Goal: Contribute content: Add original content to the website for others to see

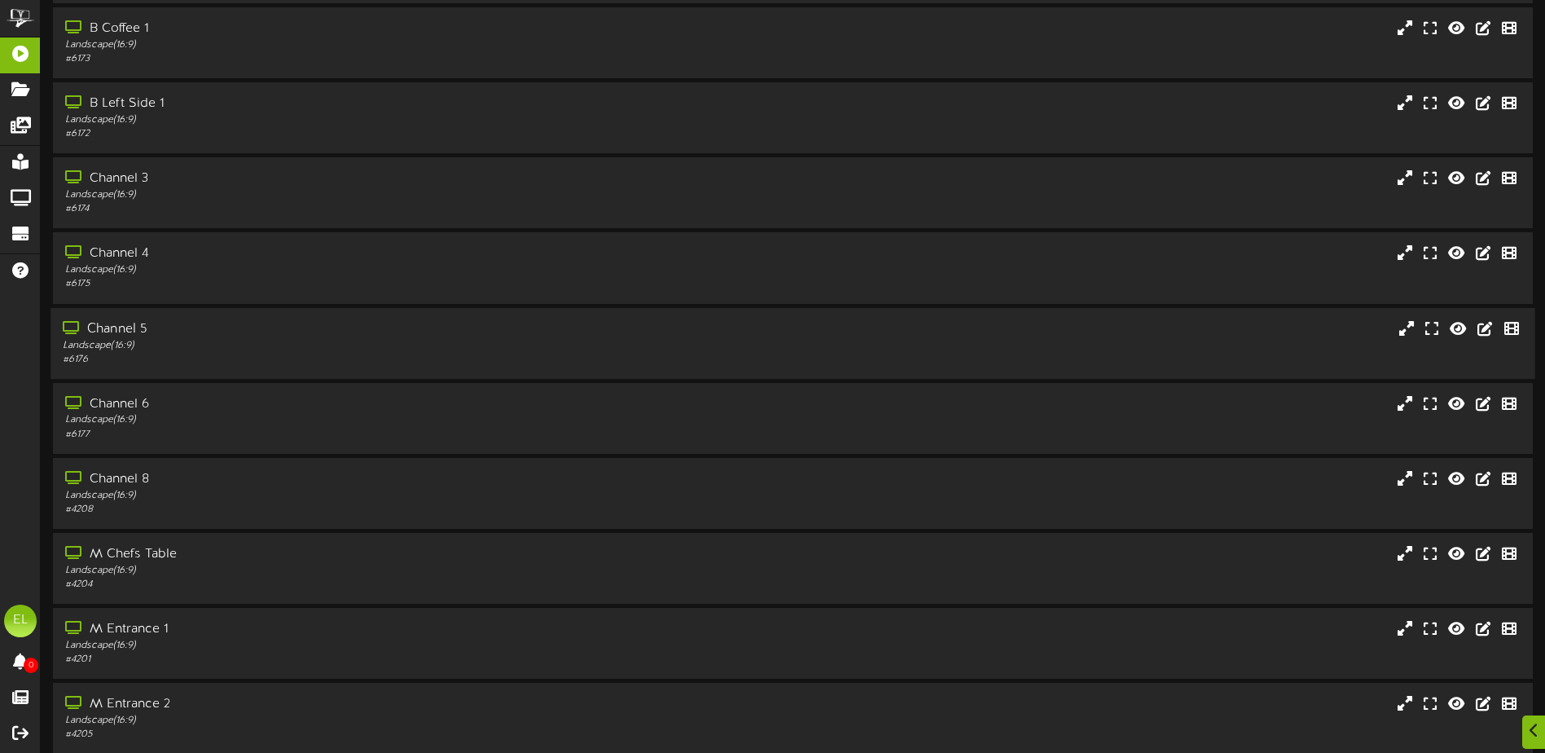
scroll to position [81, 0]
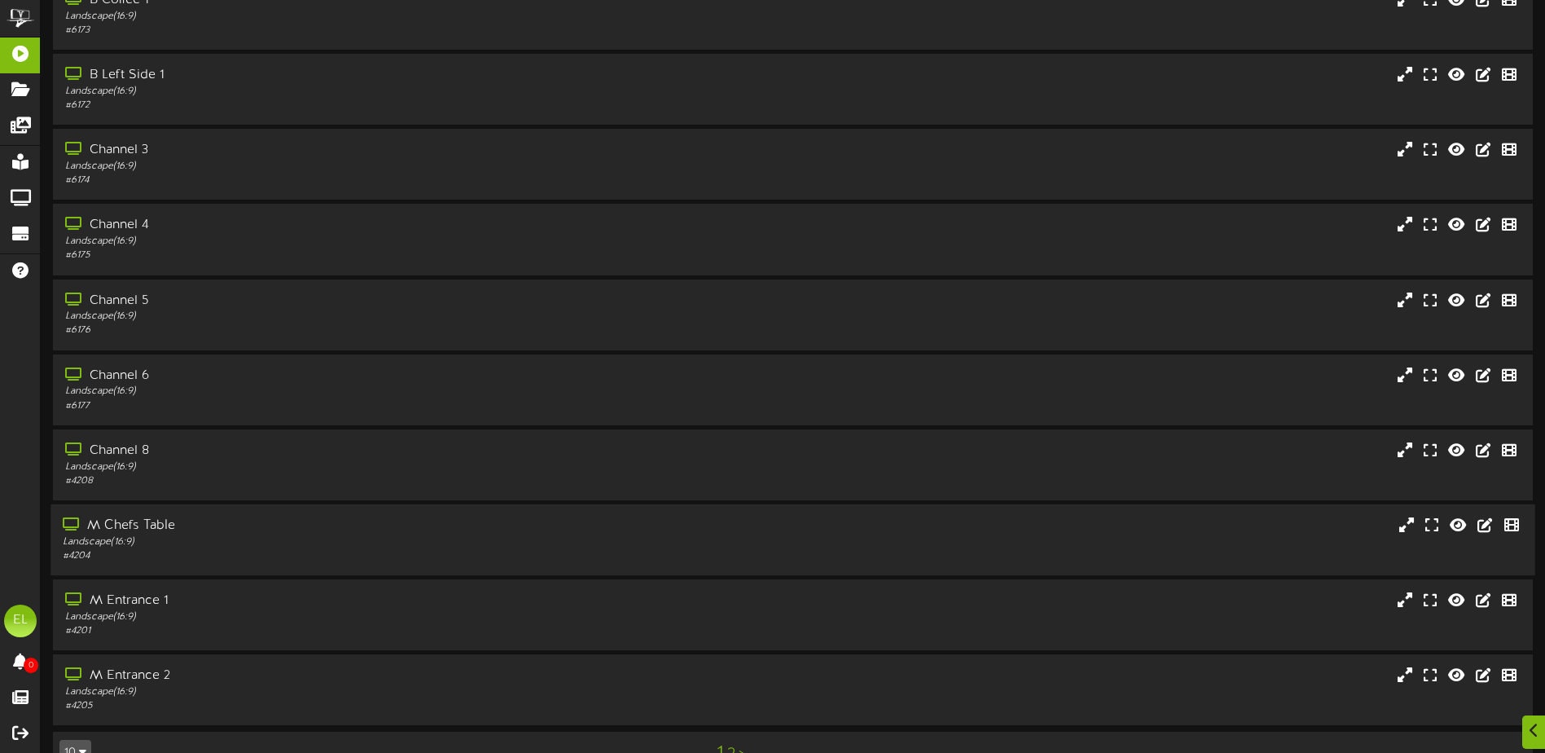
click at [130, 538] on div "Landscape ( 16:9 )" at bounding box center [360, 542] width 594 height 14
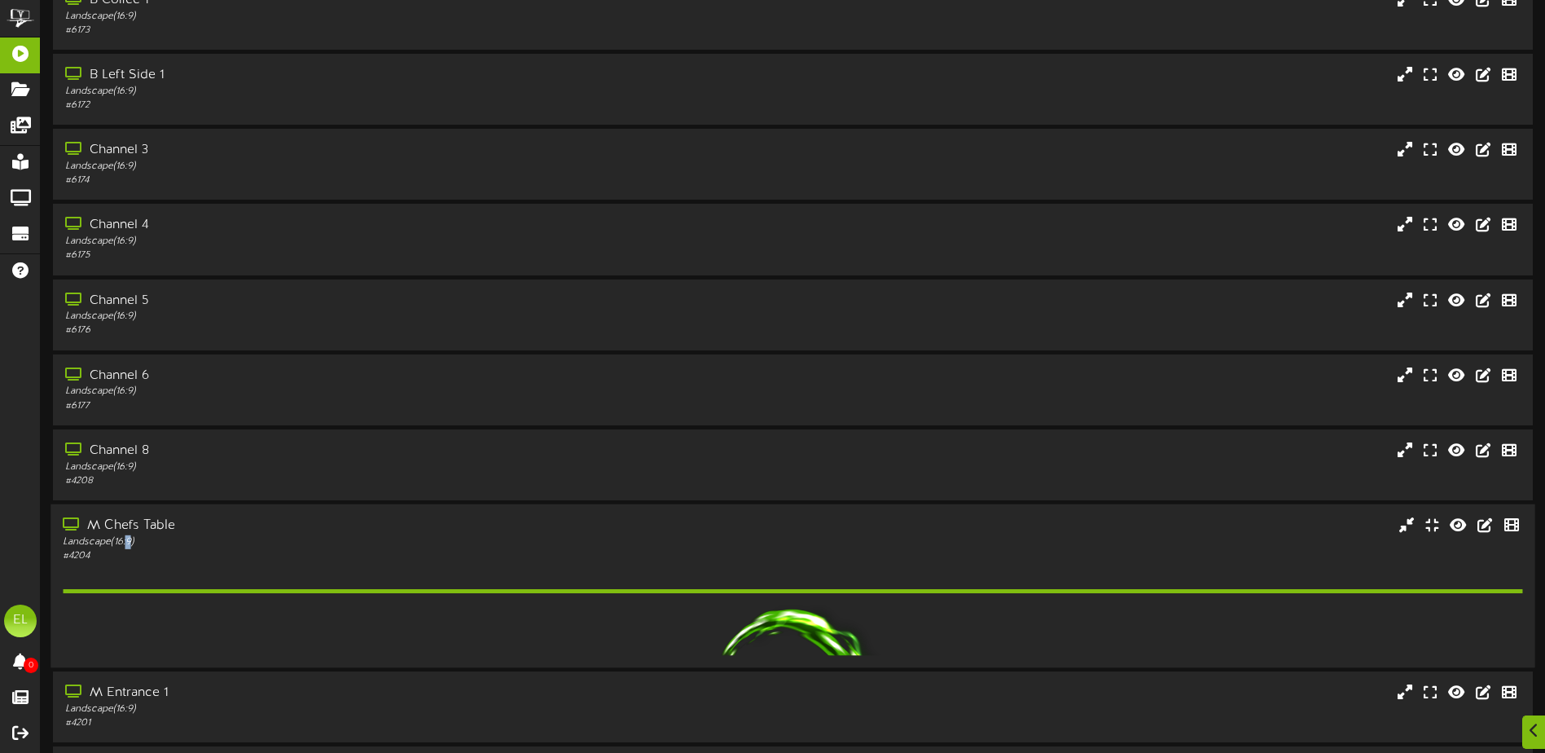
click at [130, 538] on div "Landscape ( 16:9 )" at bounding box center [360, 542] width 594 height 14
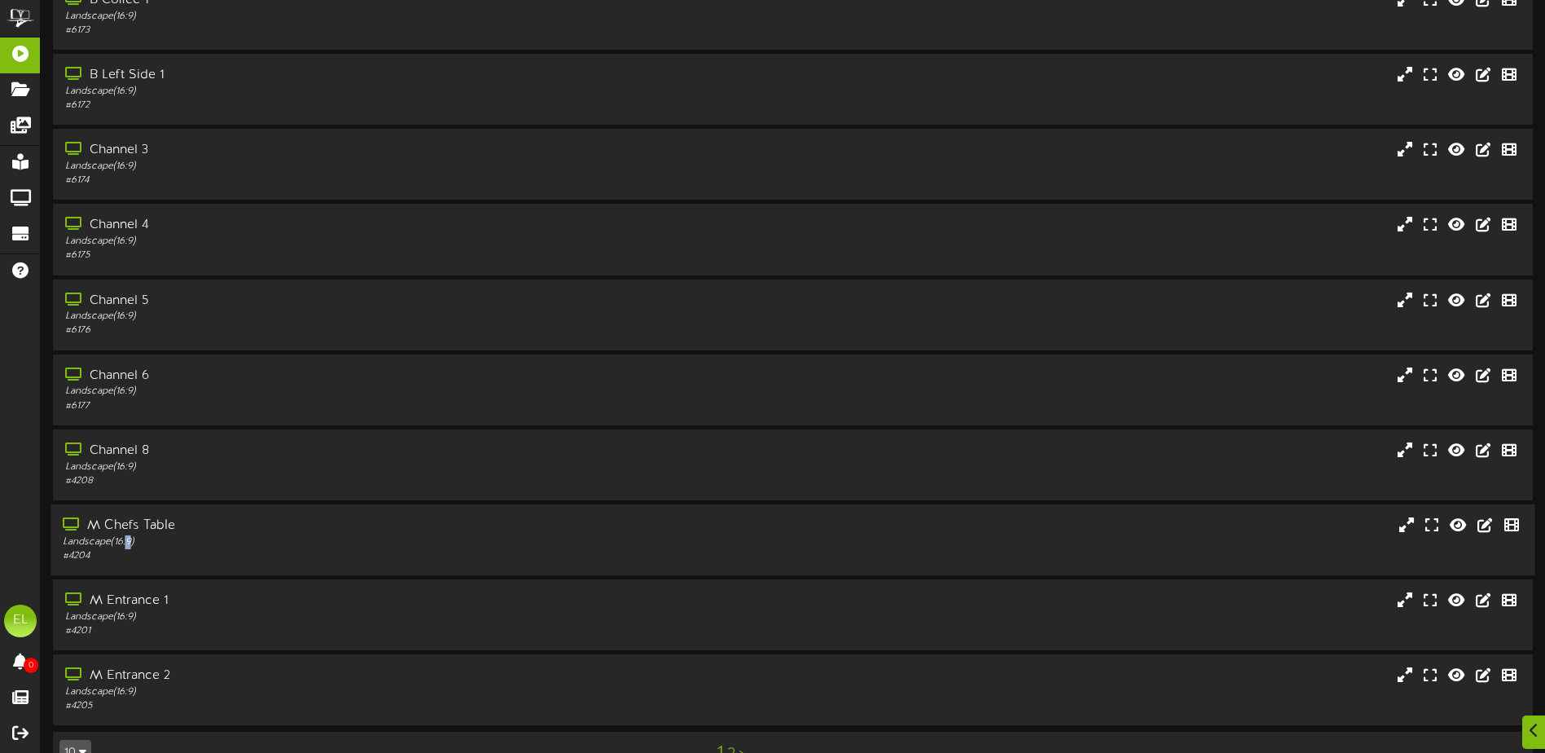
click at [130, 535] on div "Landscape ( 16:9 )" at bounding box center [360, 542] width 594 height 14
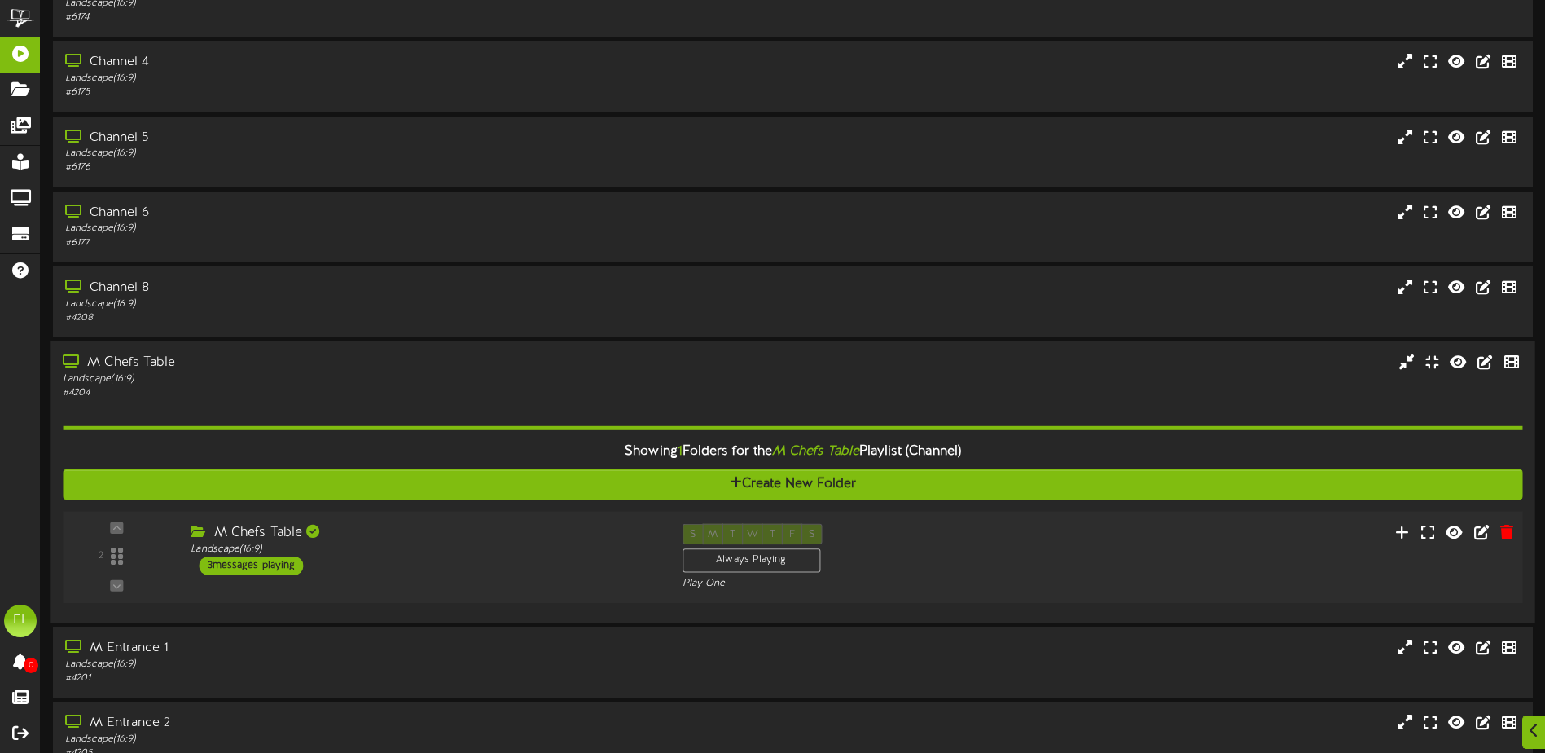
scroll to position [332, 0]
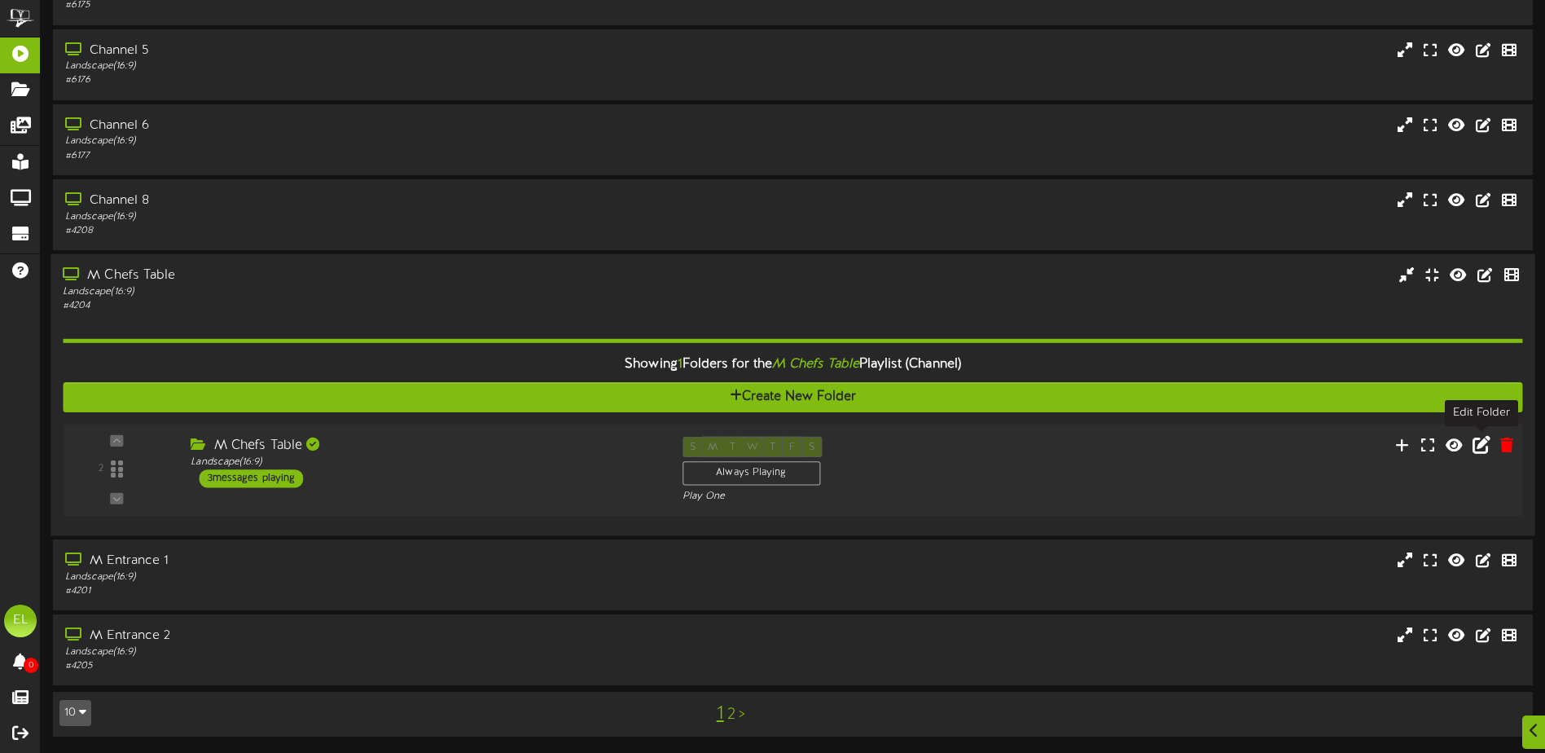
click at [1477, 448] on icon at bounding box center [1482, 444] width 18 height 18
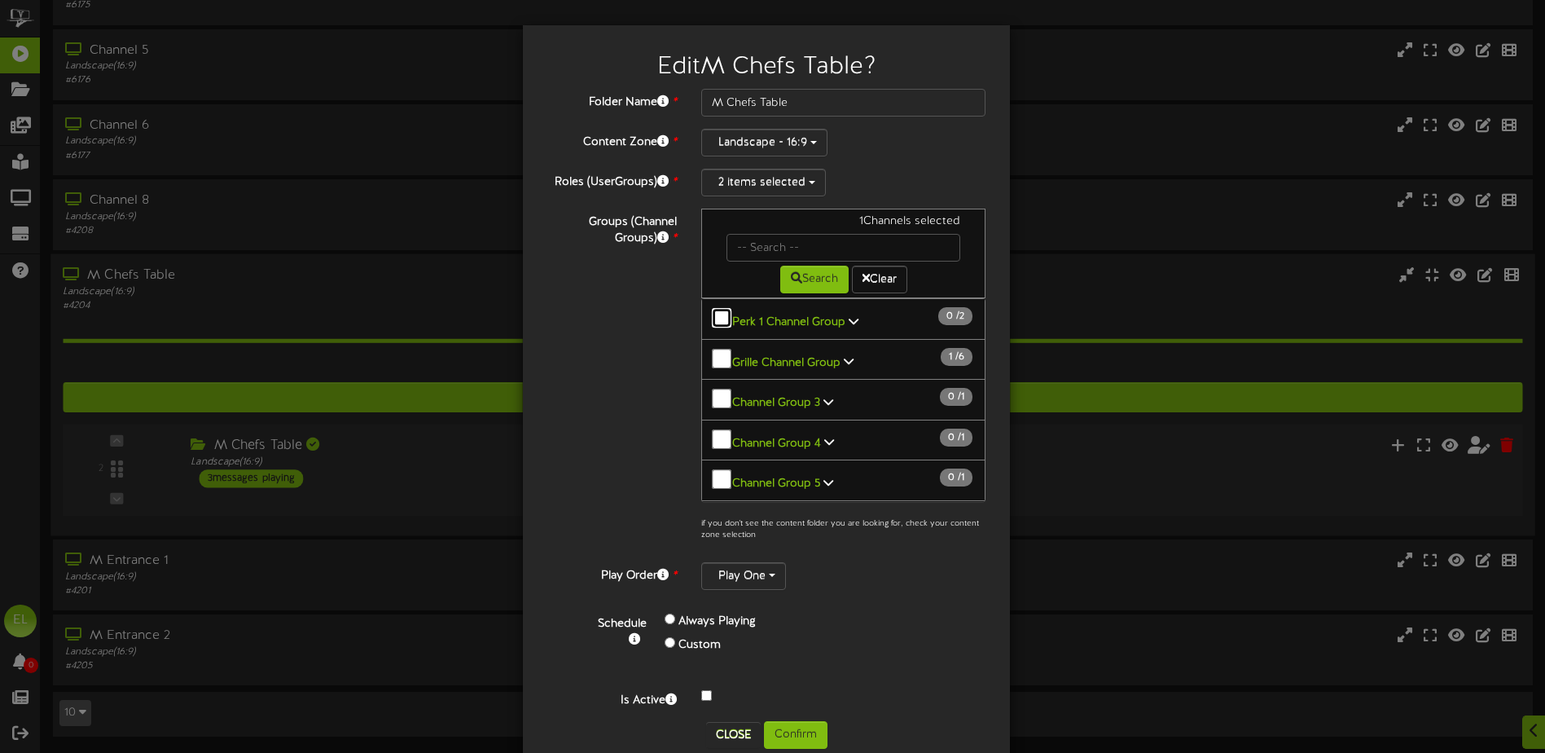
scroll to position [0, 0]
click at [610, 368] on div "Groups (Channel Groups) * 1 Channels selected Search Clear All Channels 1 14" at bounding box center [766, 379] width 463 height 341
click at [197, 569] on div "Edit M Chefs Table ? Folder Name * M Chefs Table Content Zone * Landscape - 16:…" at bounding box center [772, 376] width 1545 height 753
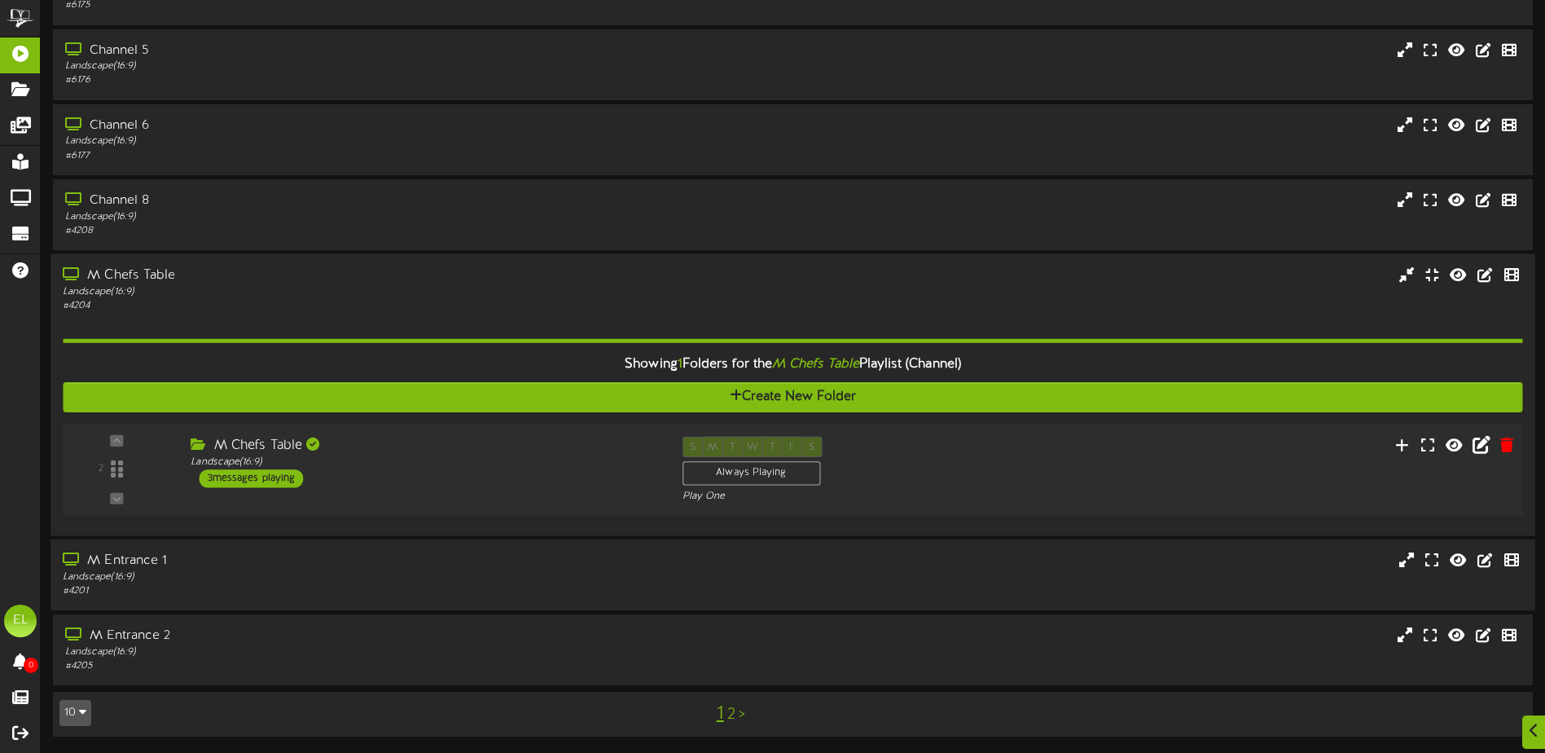
click at [166, 572] on div "Landscape ( 16:9 )" at bounding box center [360, 577] width 594 height 14
click at [349, 567] on div "M Entrance 1" at bounding box center [360, 561] width 594 height 19
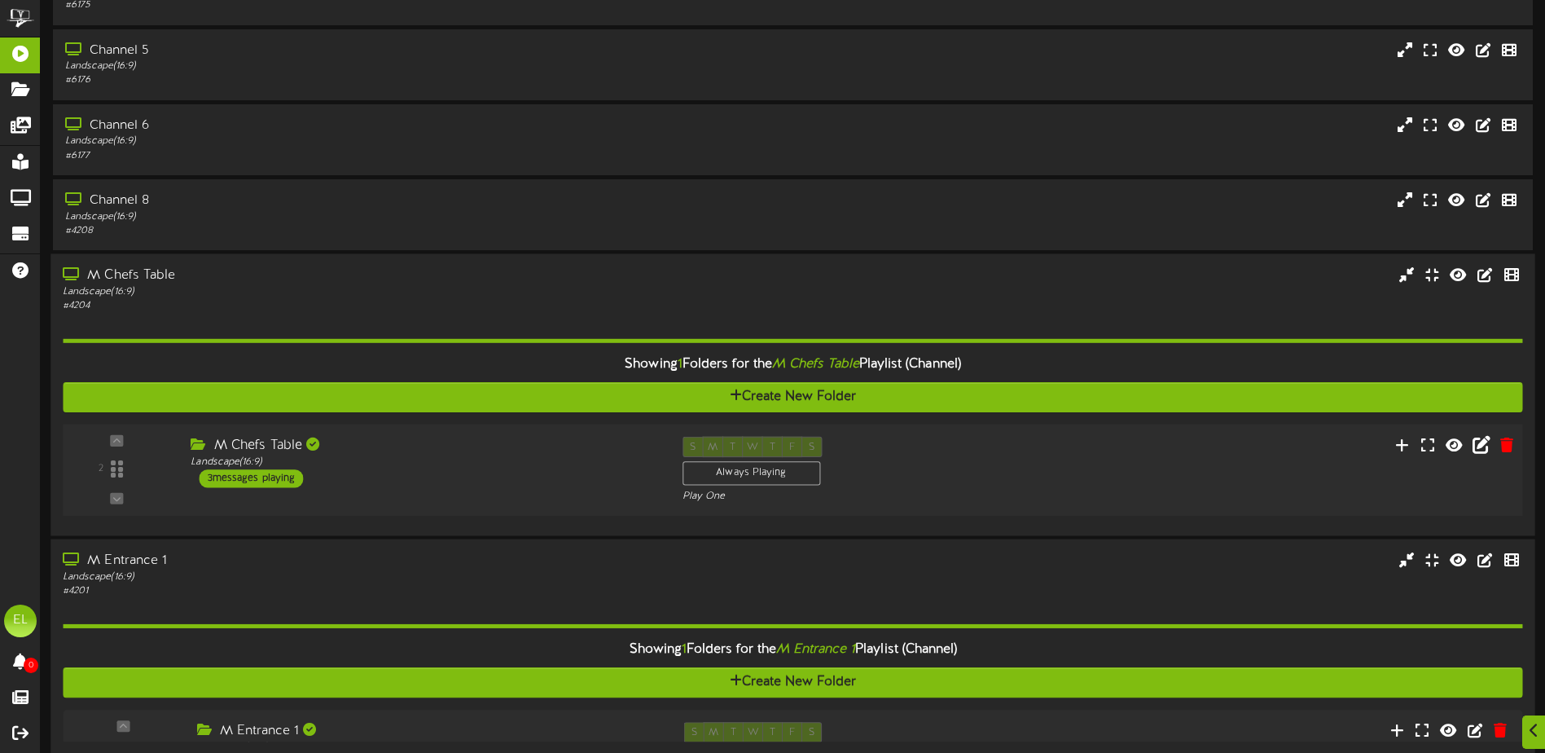
click at [349, 567] on div "M Entrance 1" at bounding box center [360, 561] width 594 height 19
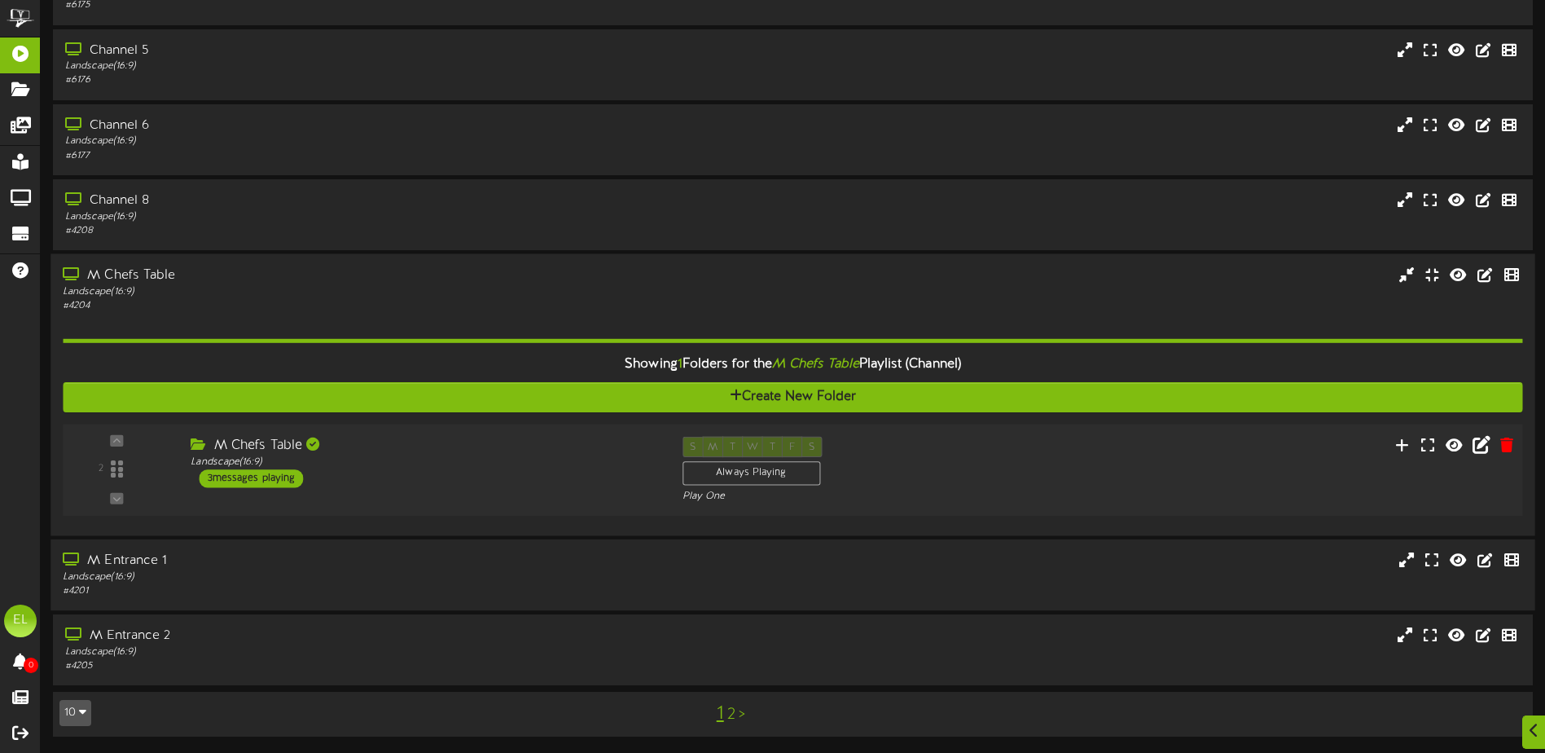
click at [349, 567] on div "M Entrance 1" at bounding box center [360, 561] width 594 height 19
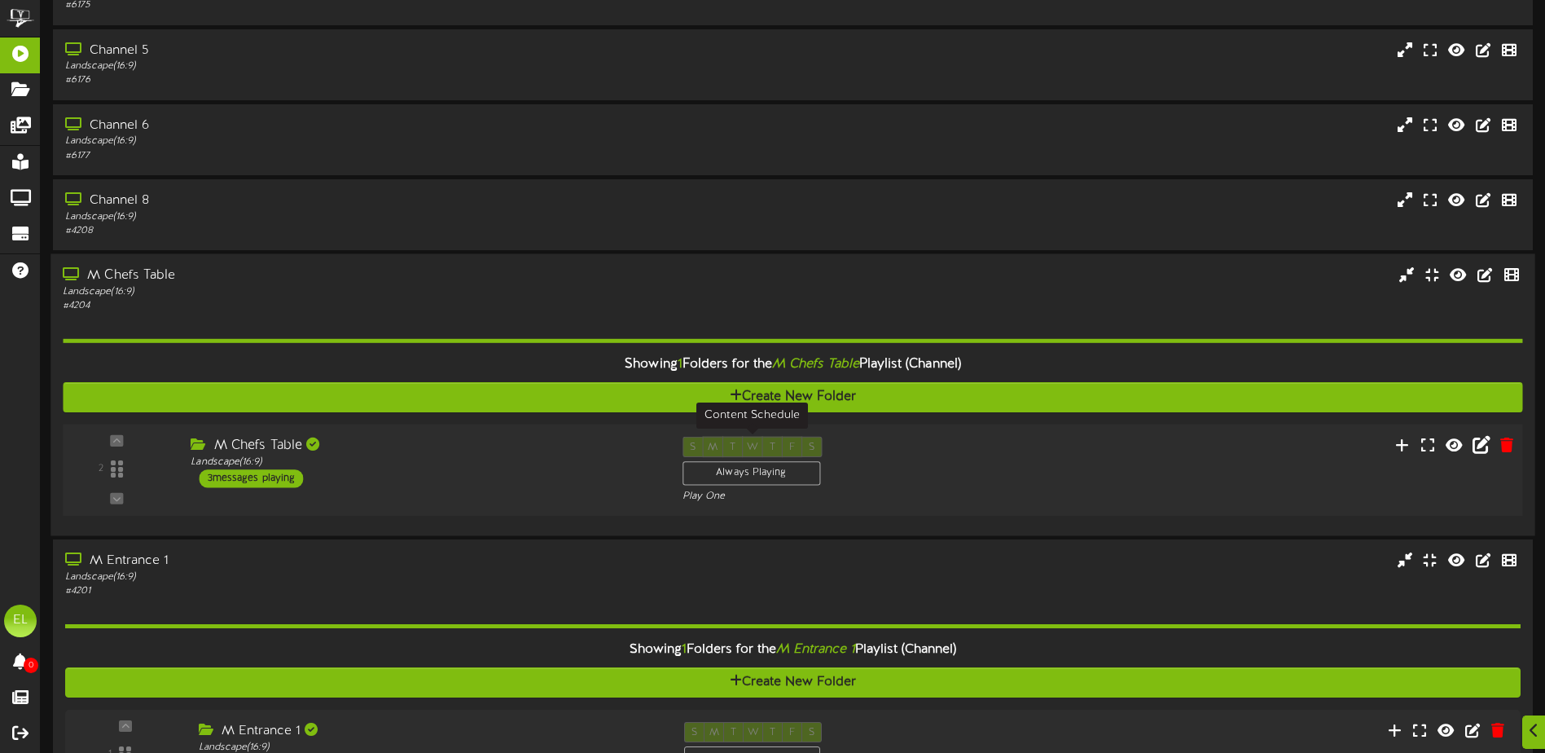
click at [745, 471] on div "Always Playing" at bounding box center [752, 473] width 138 height 24
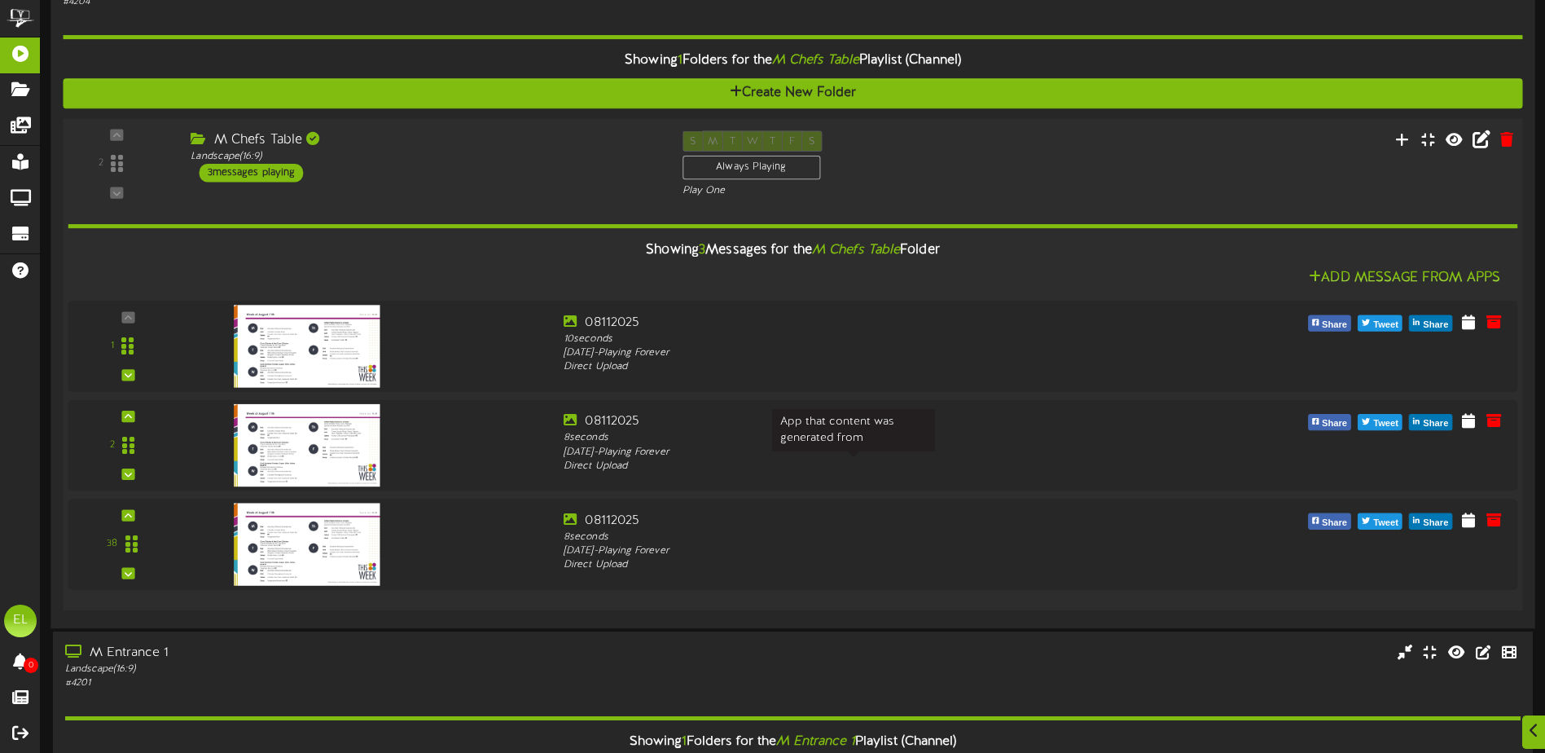
scroll to position [657, 0]
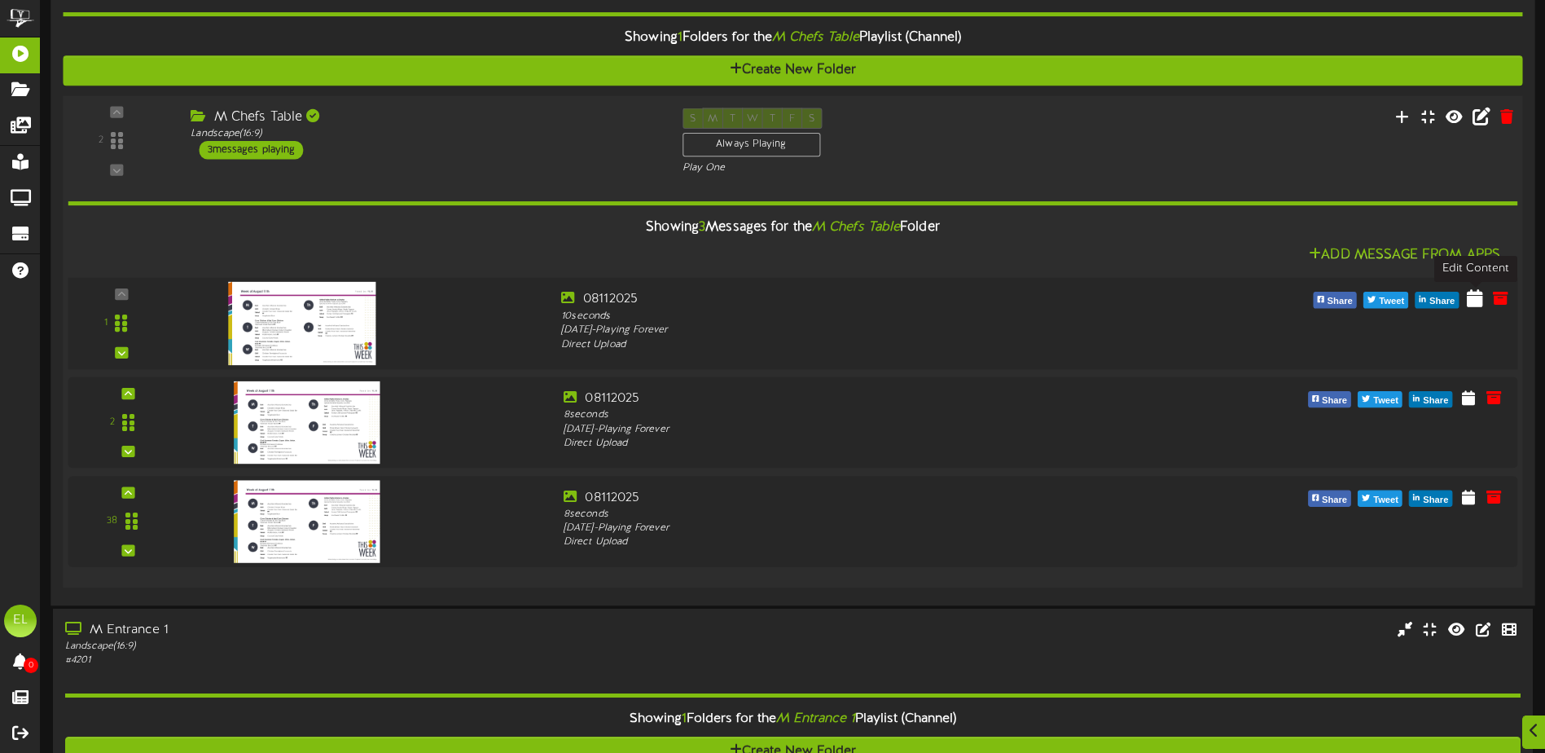
click at [1486, 297] on button at bounding box center [1475, 301] width 26 height 26
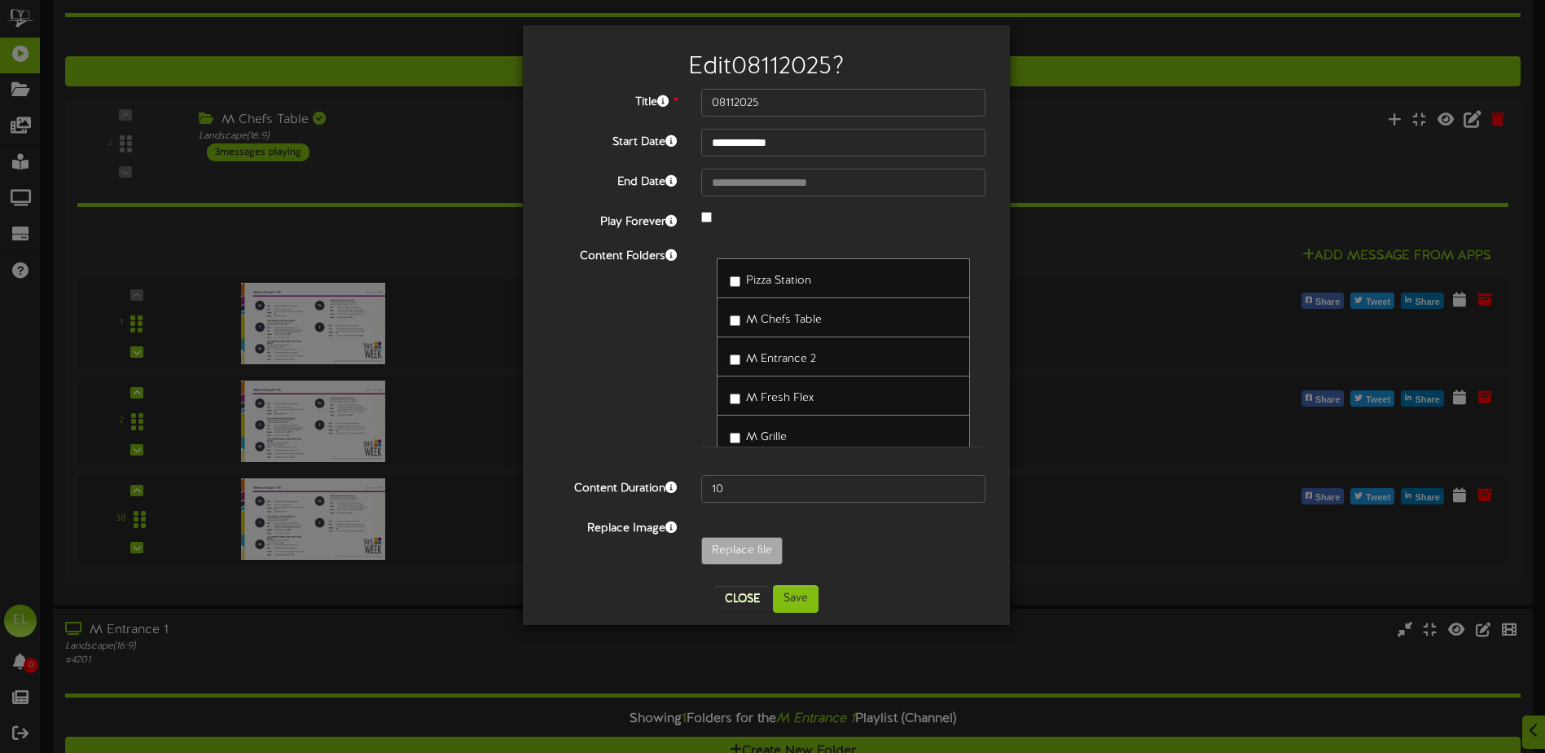
click at [1157, 156] on div "**********" at bounding box center [772, 376] width 1545 height 753
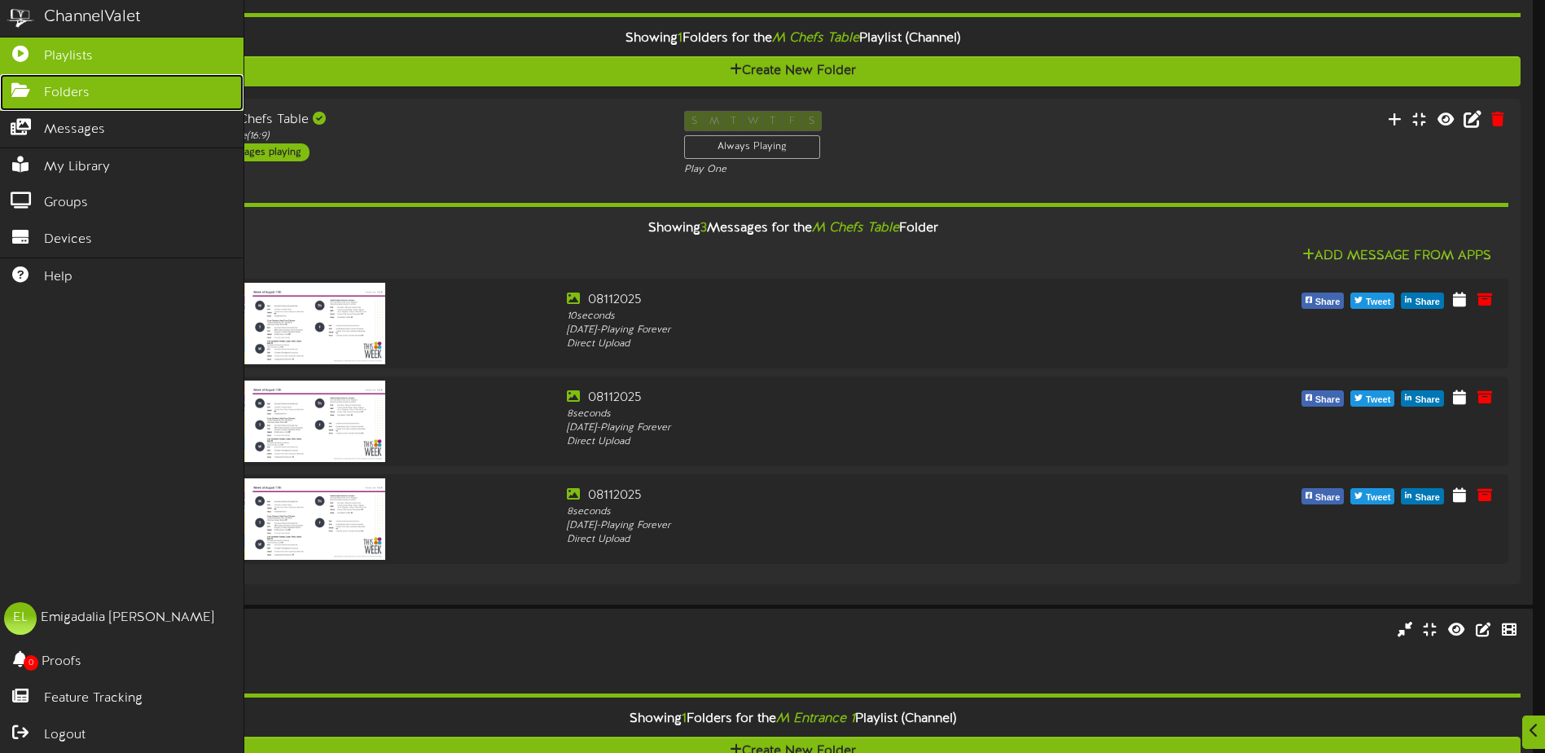
click at [43, 89] on link "Folders" at bounding box center [122, 92] width 244 height 37
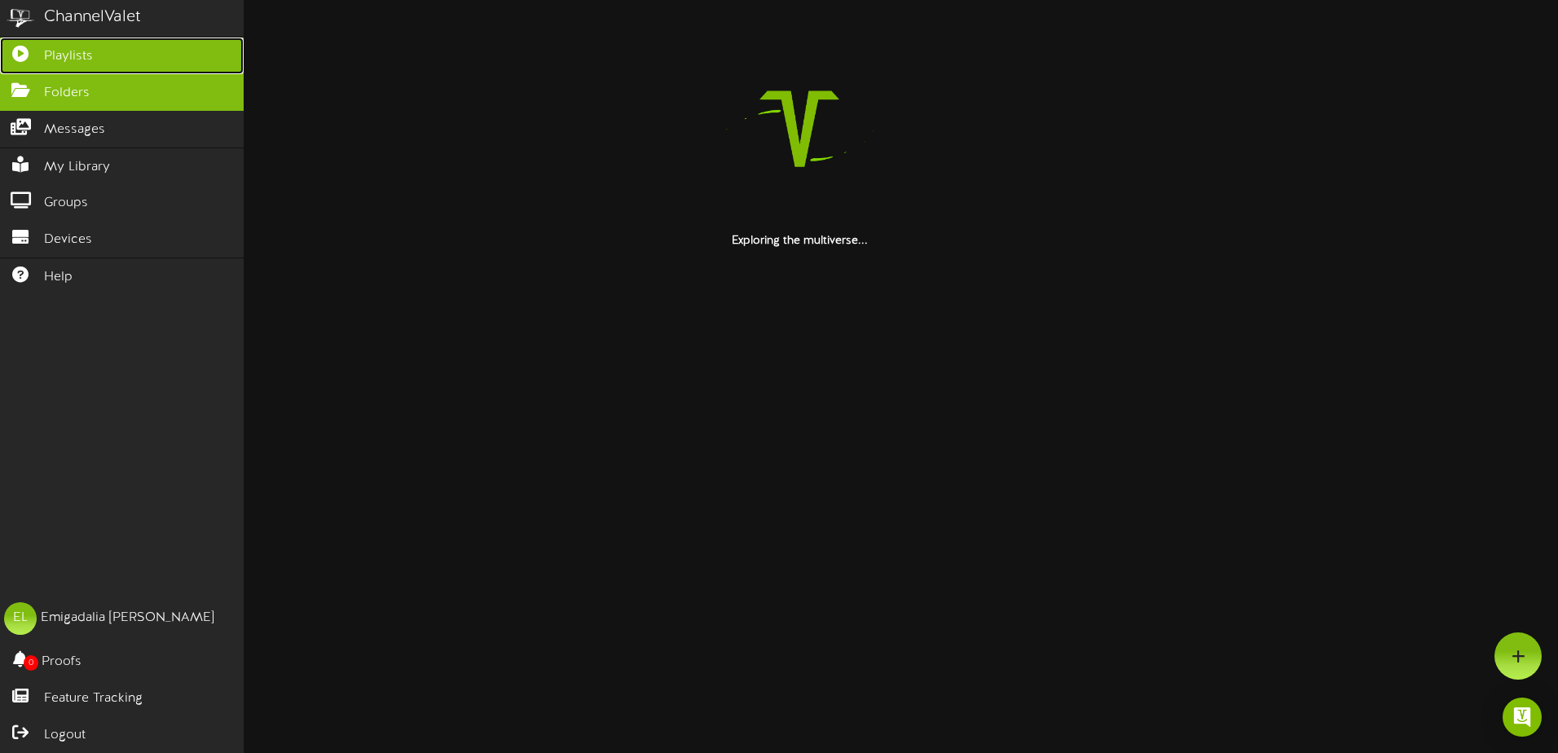
click at [65, 59] on span "Playlists" at bounding box center [68, 56] width 49 height 19
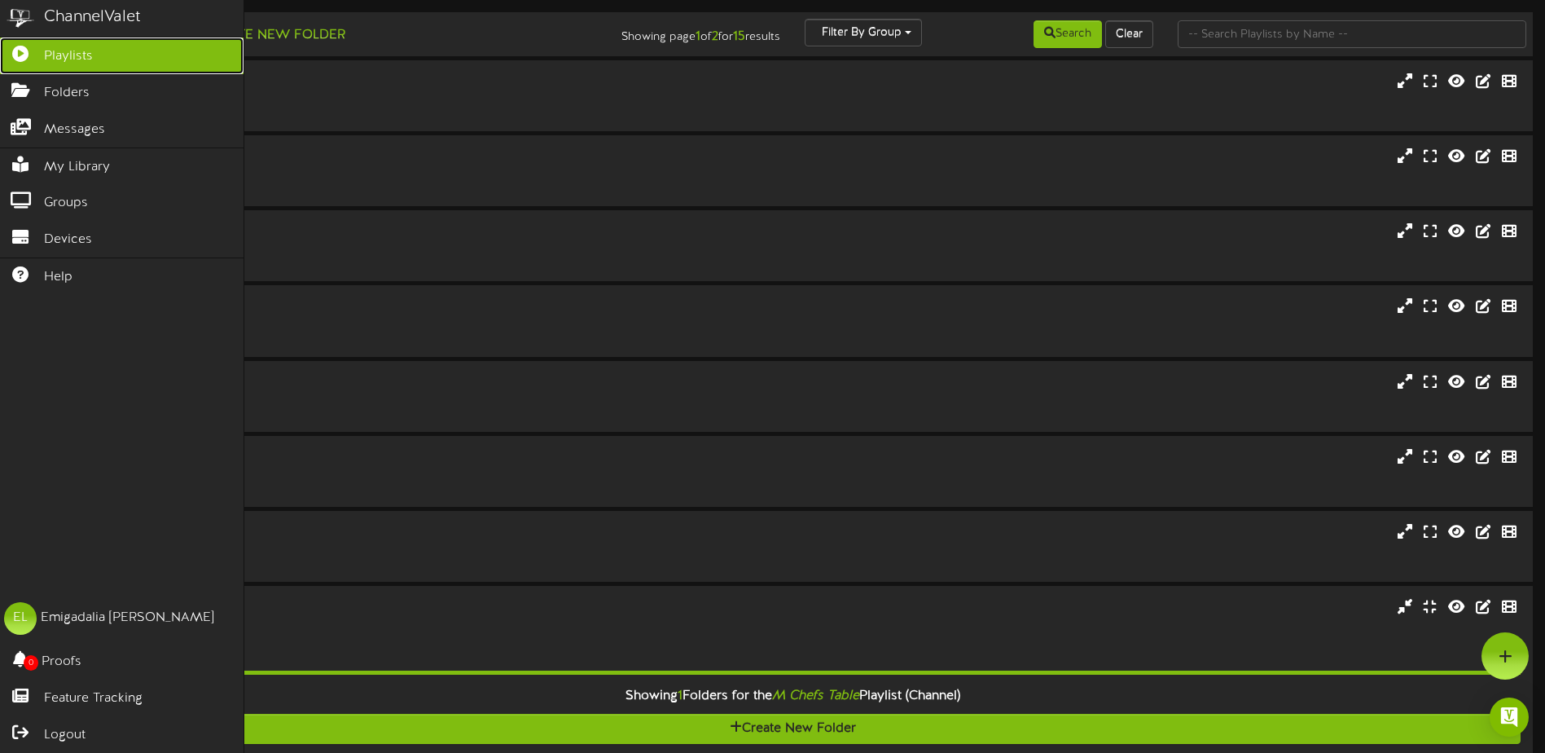
click at [70, 54] on span "Playlists" at bounding box center [68, 56] width 49 height 19
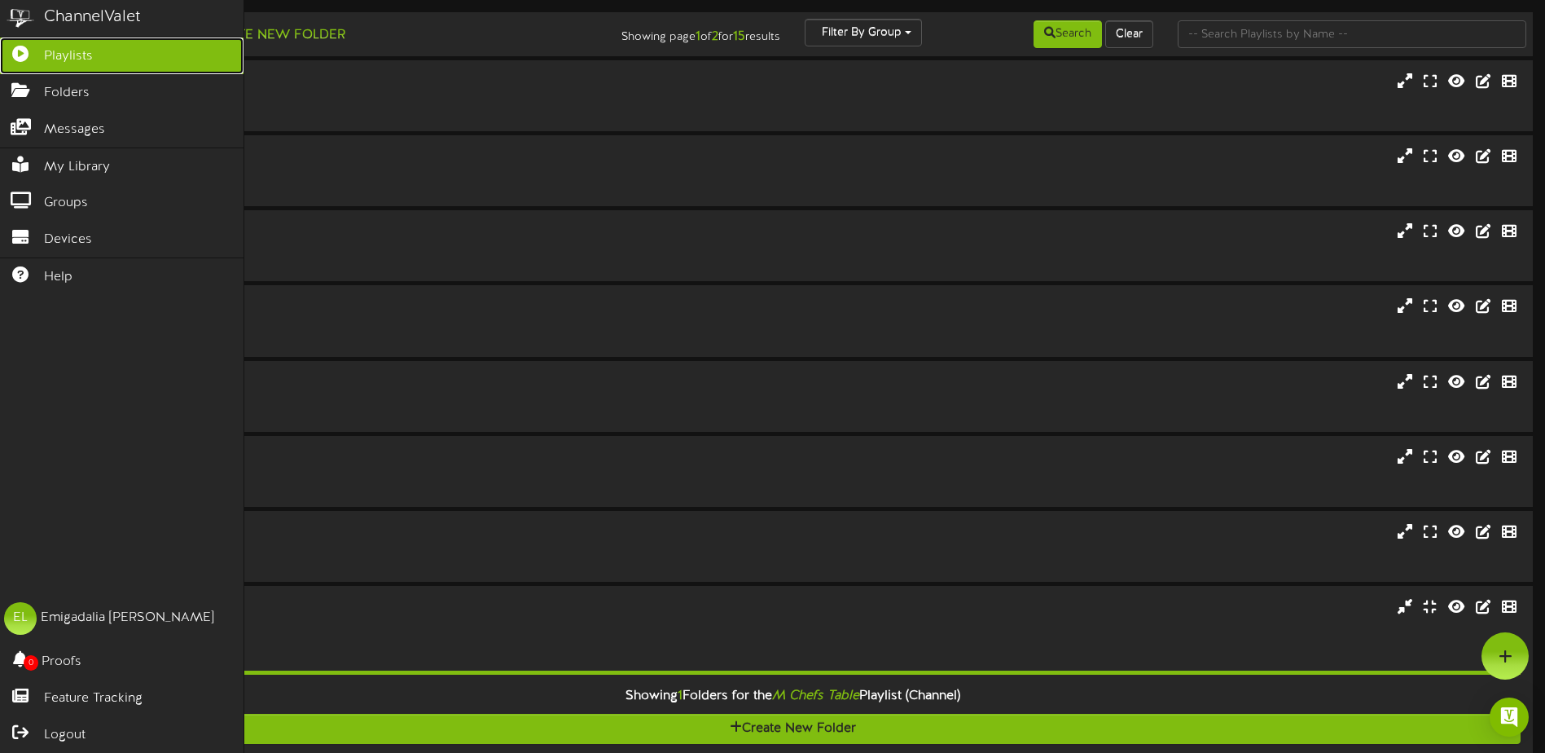
click at [70, 54] on span "Playlists" at bounding box center [68, 56] width 49 height 19
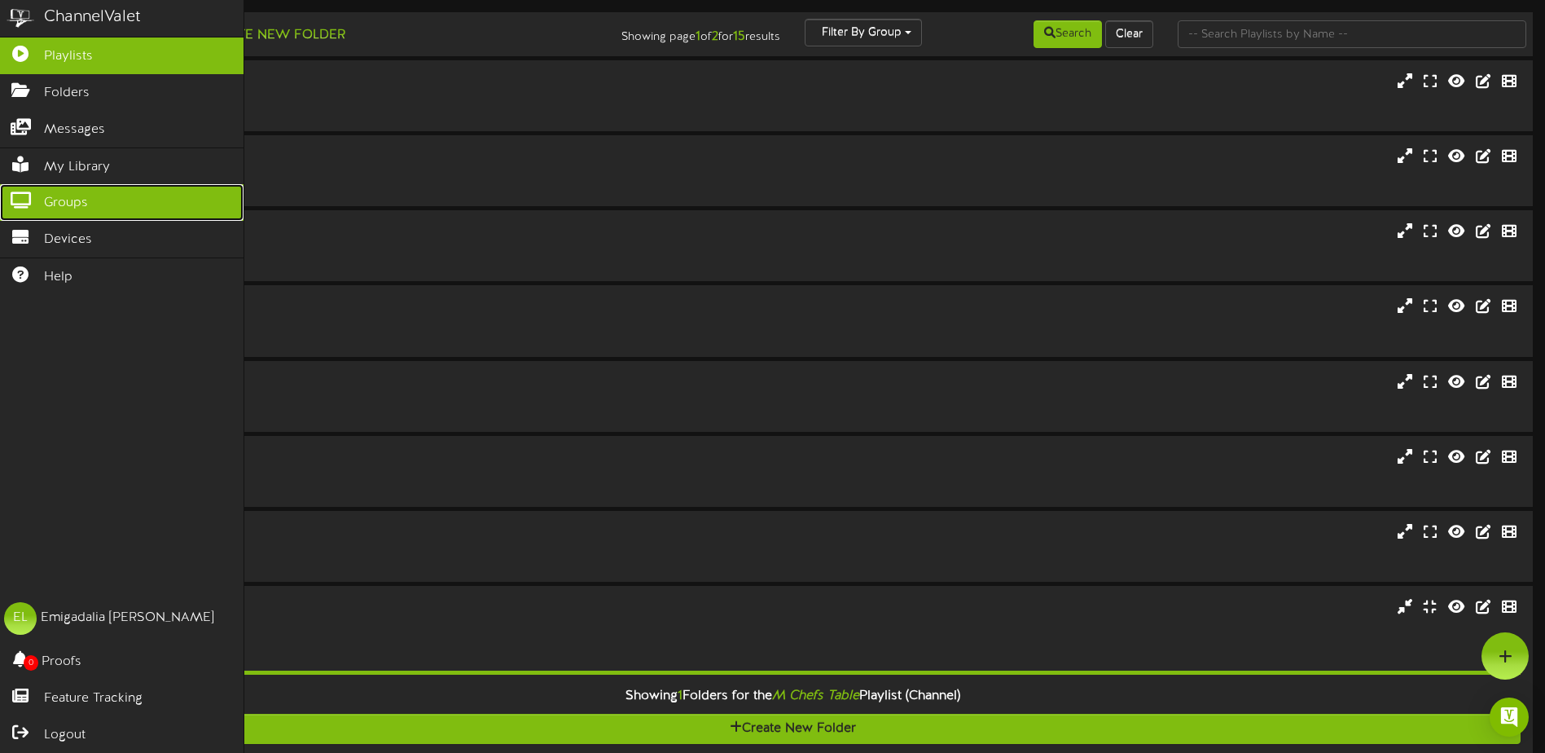
click at [77, 204] on span "Groups" at bounding box center [66, 203] width 44 height 19
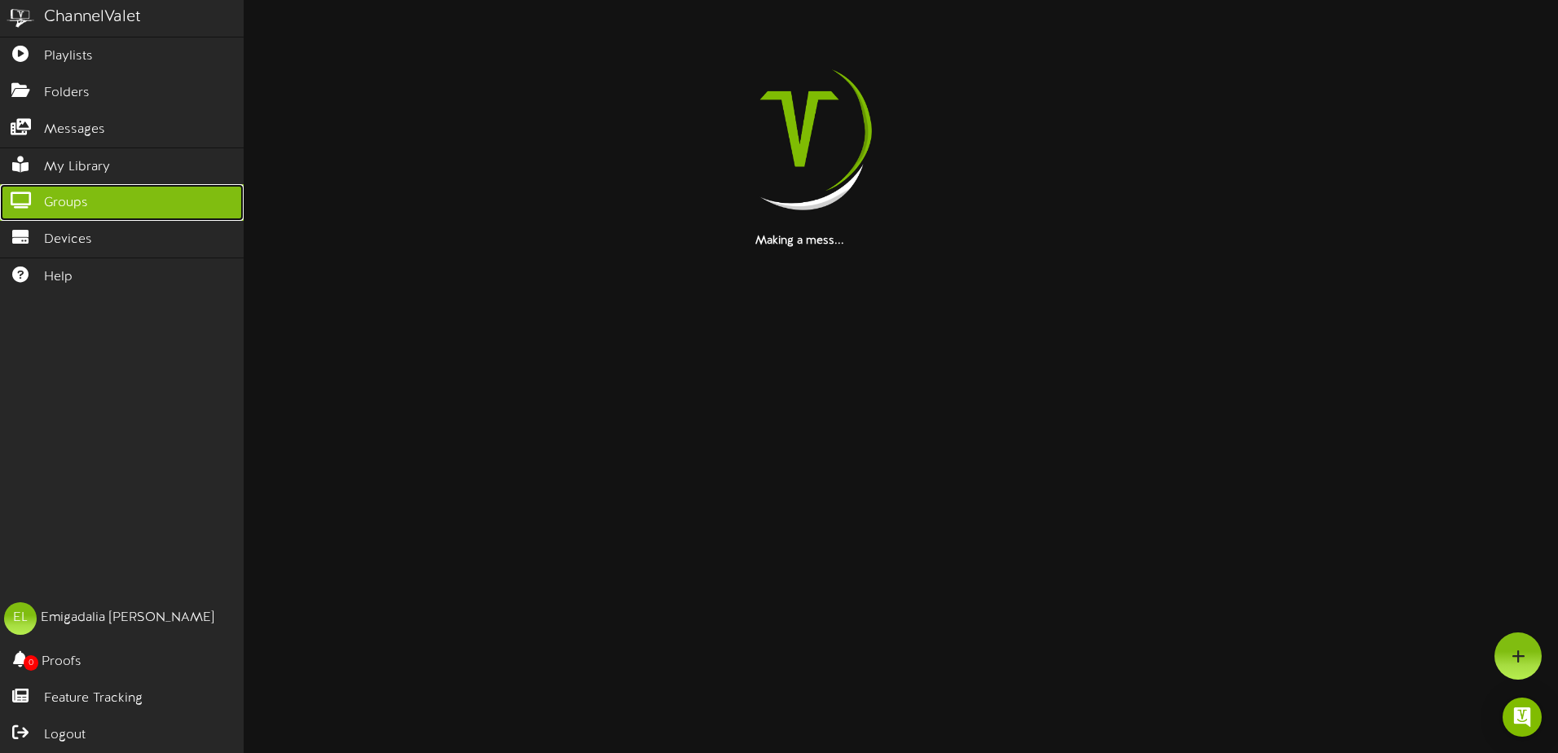
click at [77, 204] on span "Groups" at bounding box center [66, 203] width 44 height 19
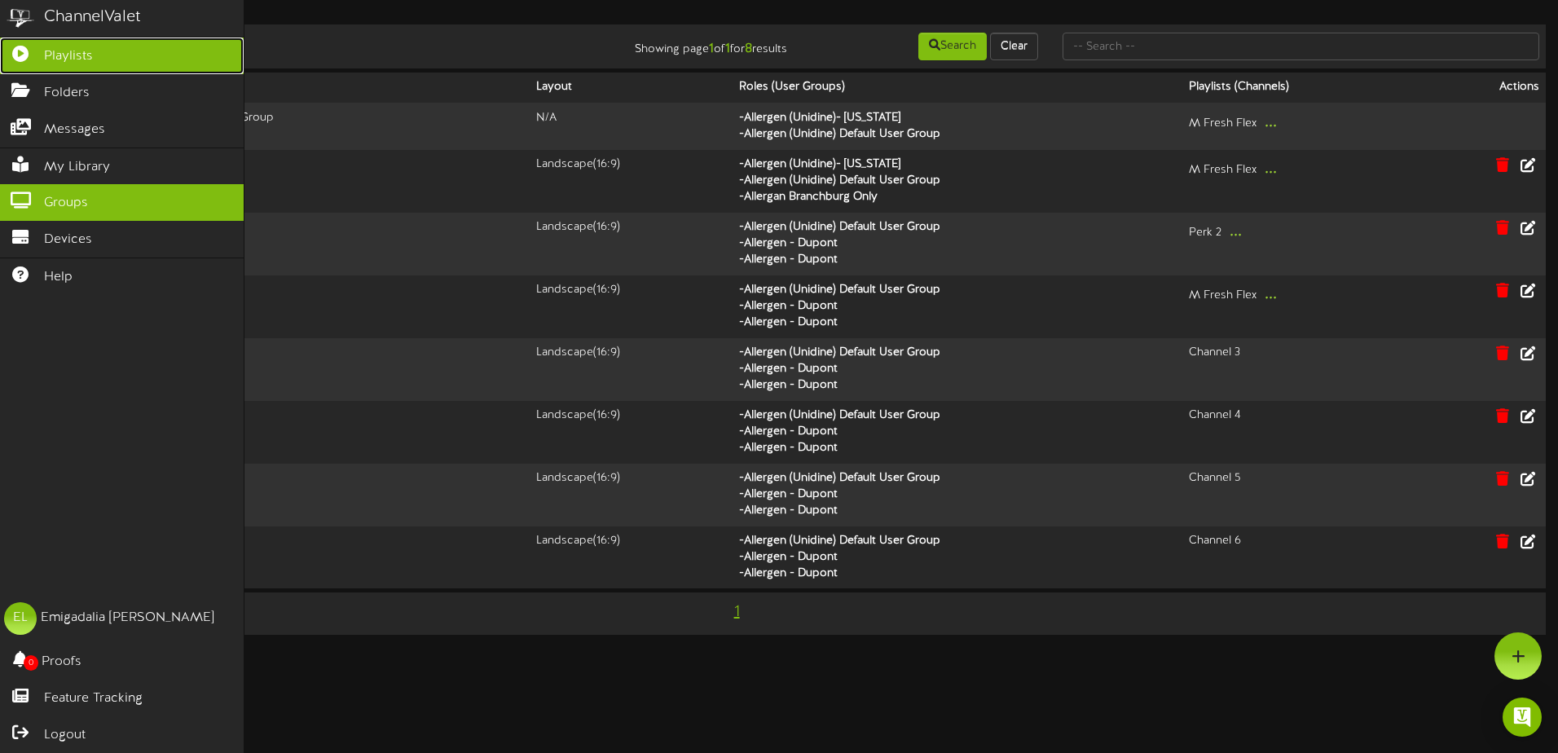
click at [33, 49] on icon at bounding box center [20, 52] width 41 height 12
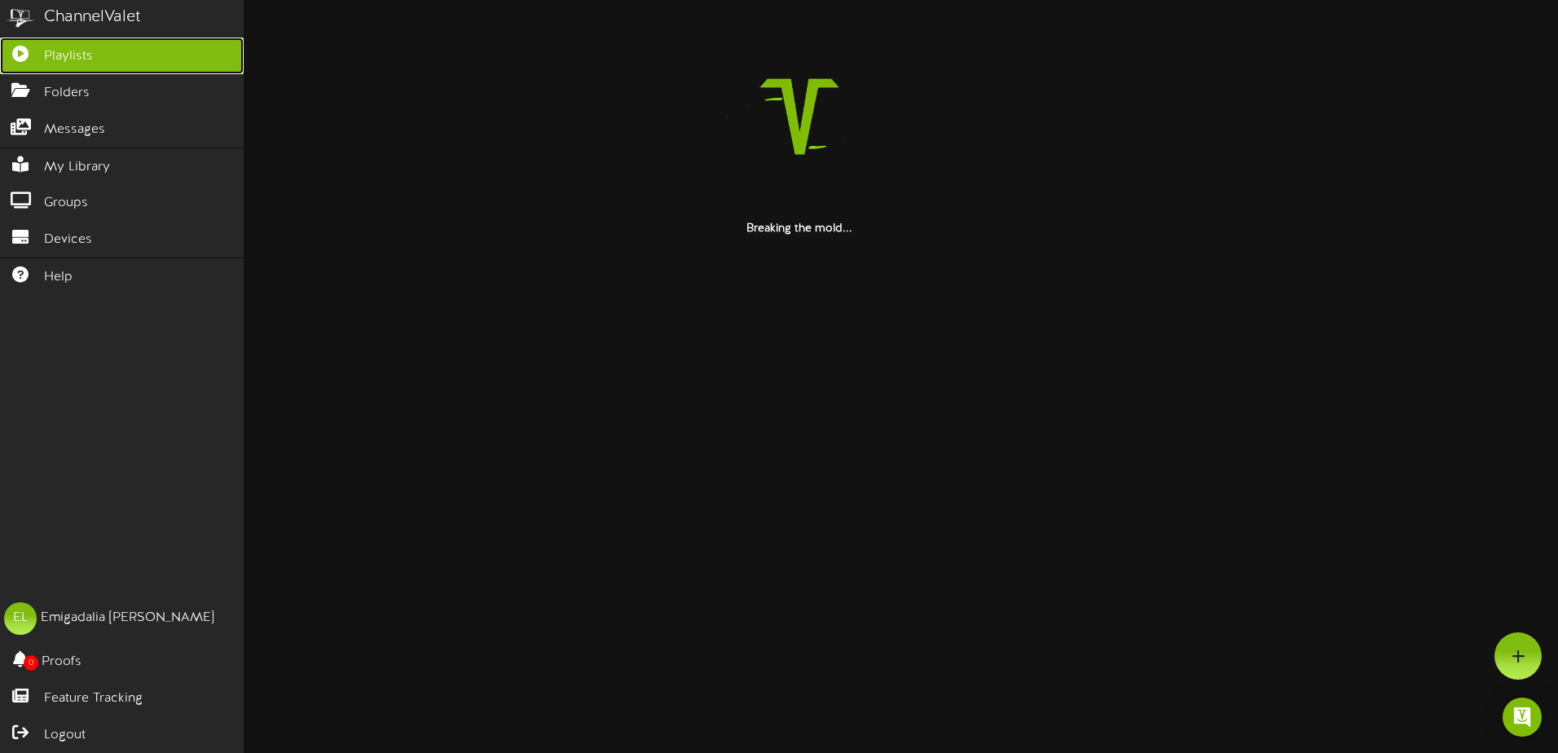
click at [33, 49] on icon at bounding box center [20, 52] width 41 height 12
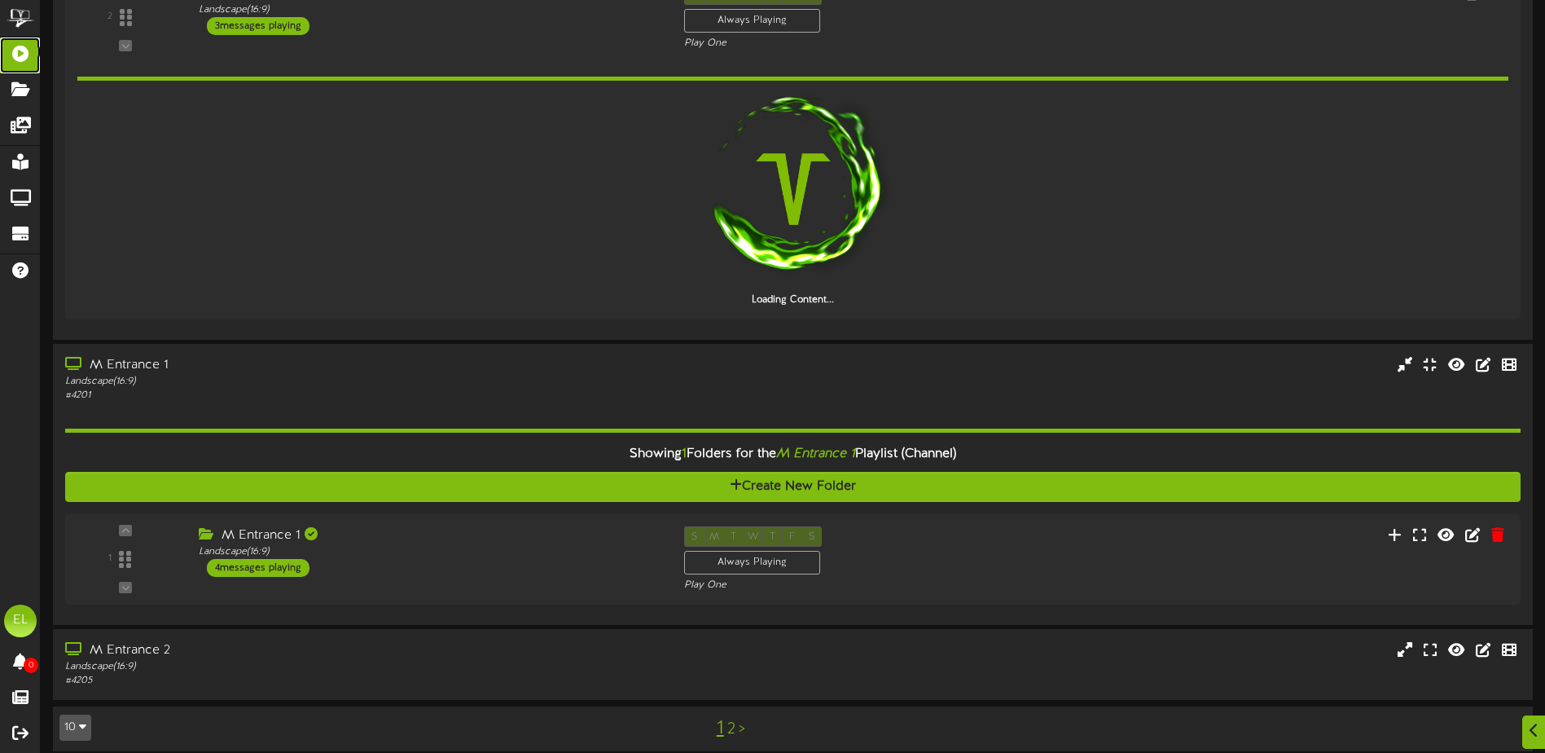
scroll to position [798, 0]
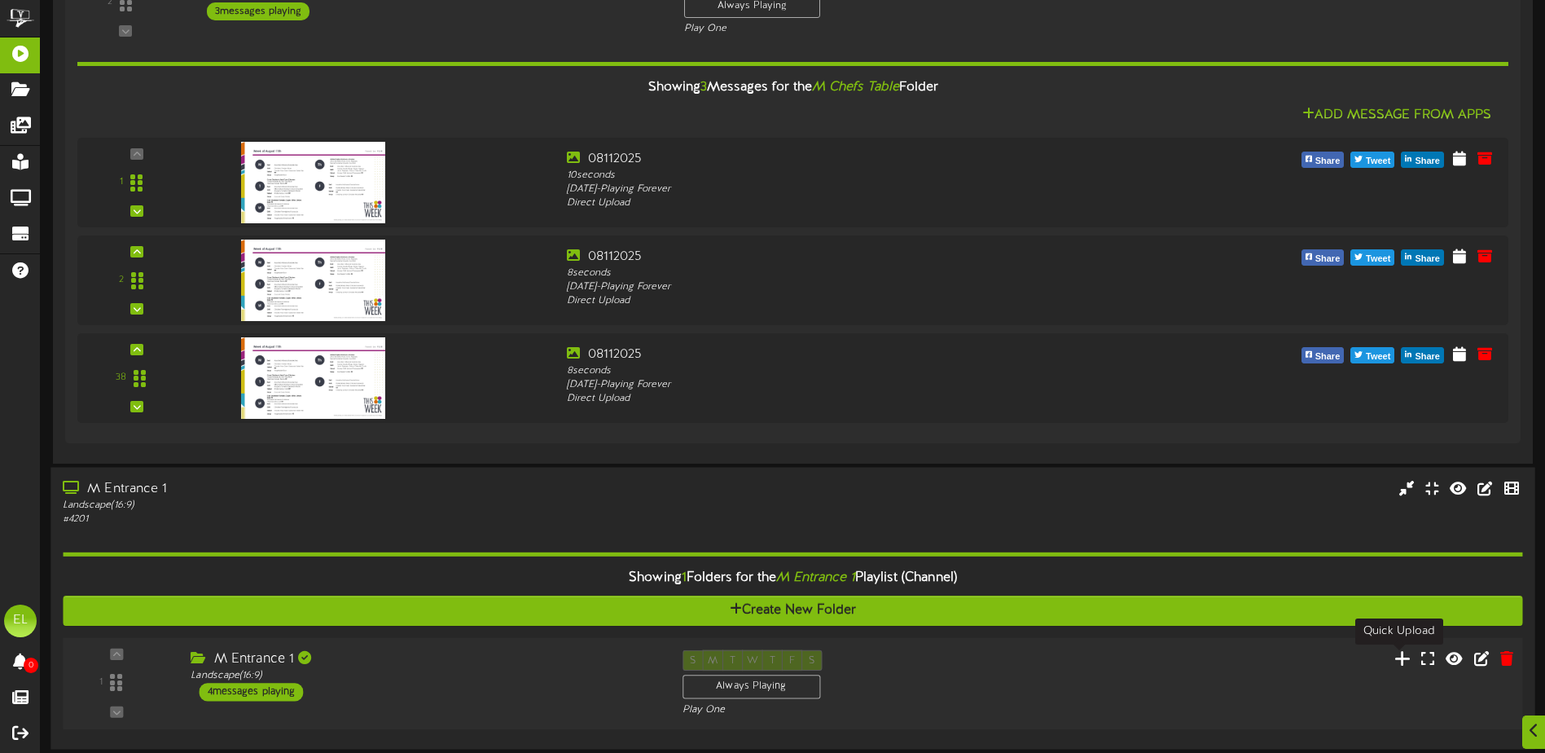
click at [1403, 664] on icon at bounding box center [1403, 657] width 17 height 18
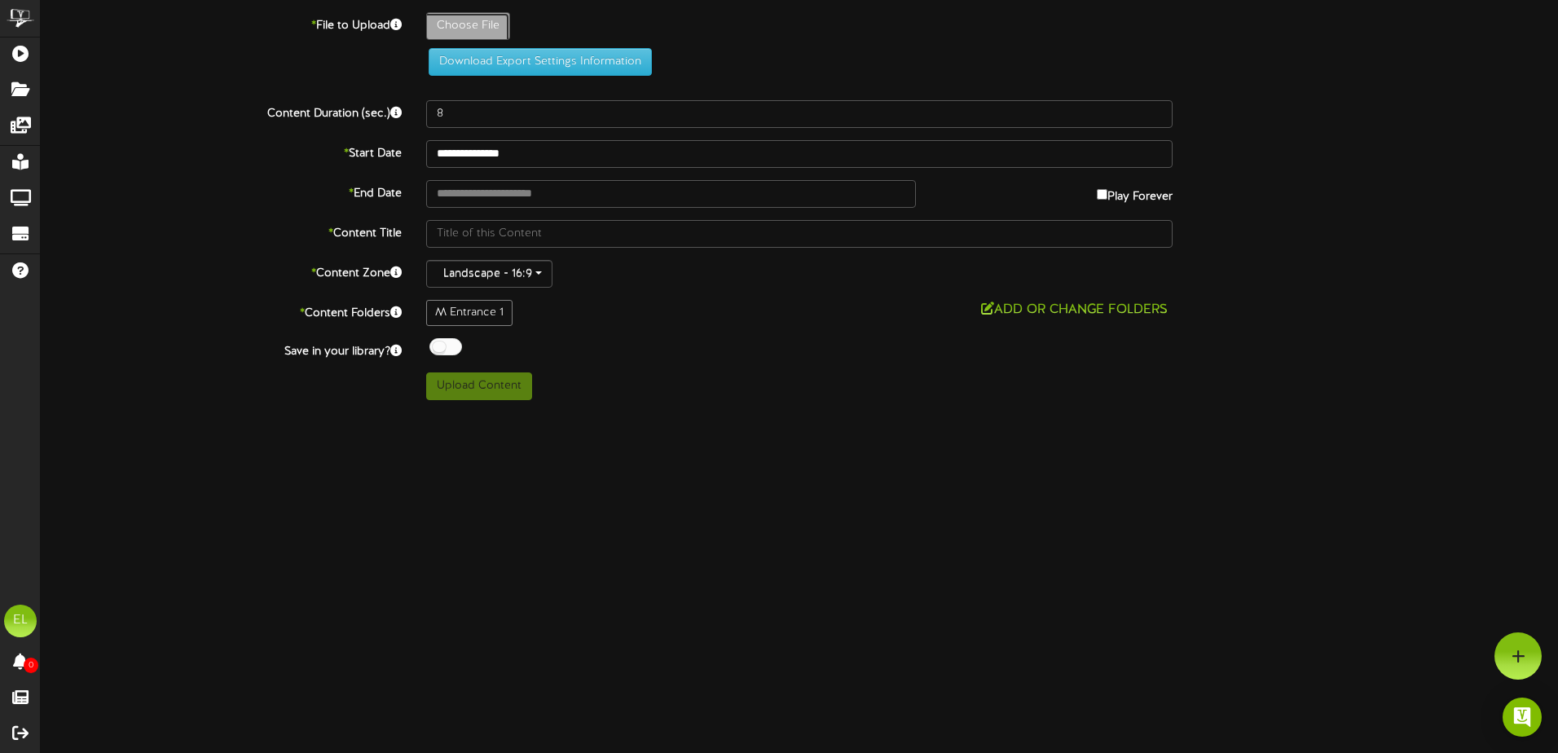
type input "**********"
type input "08182025"
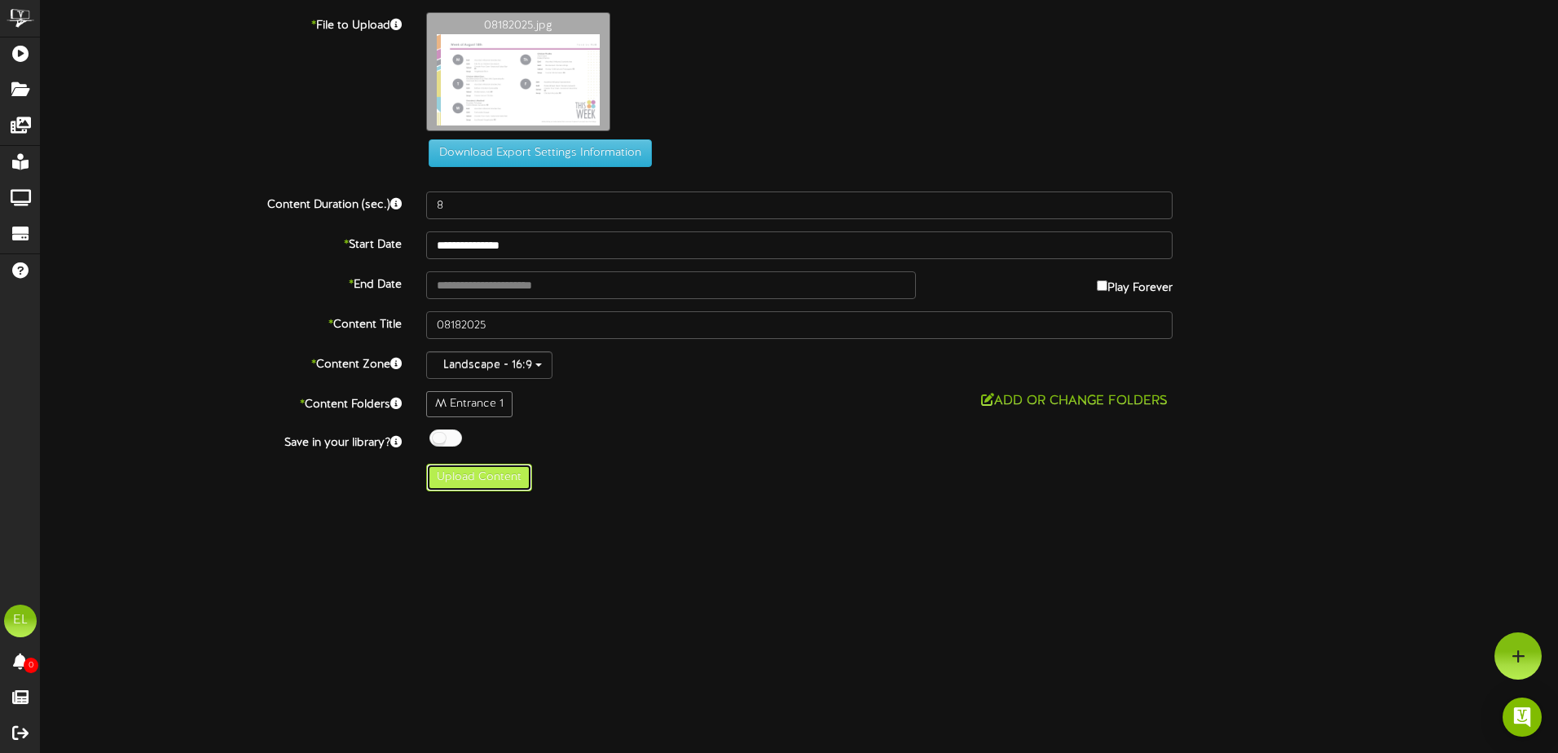
click at [469, 481] on button "Upload Content" at bounding box center [479, 478] width 106 height 28
type input "**********"
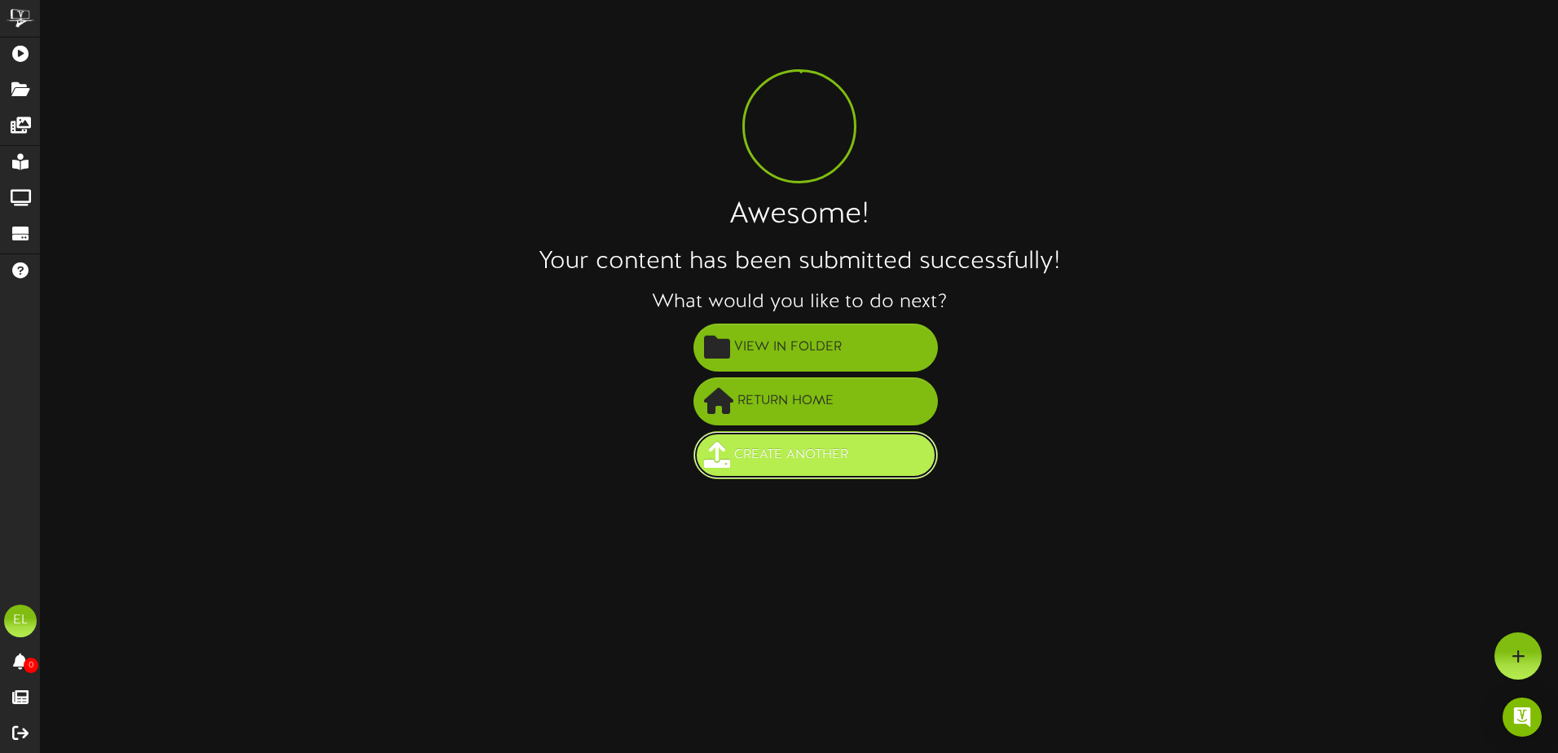
click at [762, 451] on span "Create Another" at bounding box center [791, 455] width 122 height 27
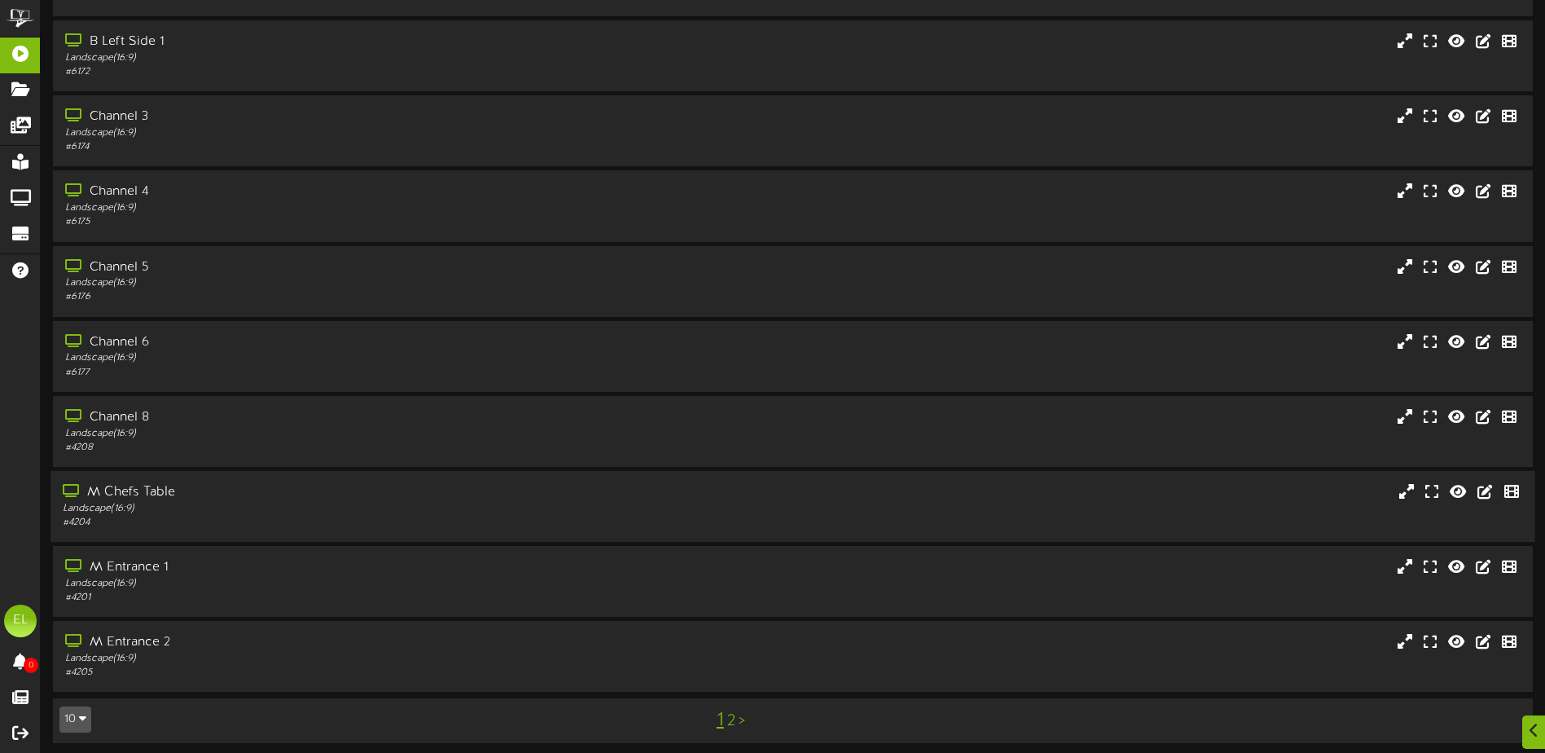
scroll to position [121, 0]
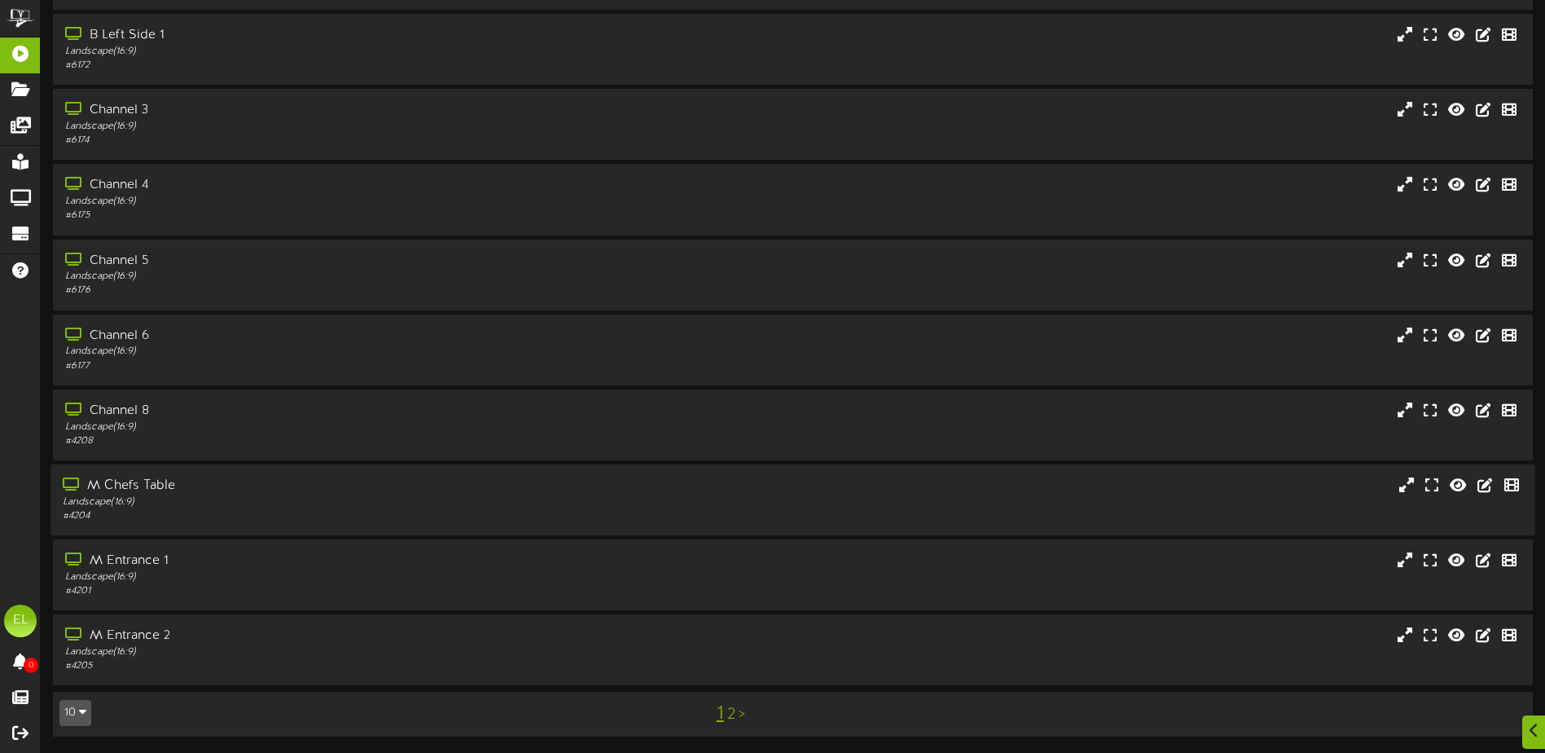
click at [113, 489] on div "M Chefs Table" at bounding box center [360, 486] width 594 height 19
click at [130, 484] on div "M Chefs Table" at bounding box center [360, 486] width 594 height 19
click at [206, 499] on div "Landscape ( 16:9 )" at bounding box center [360, 502] width 594 height 14
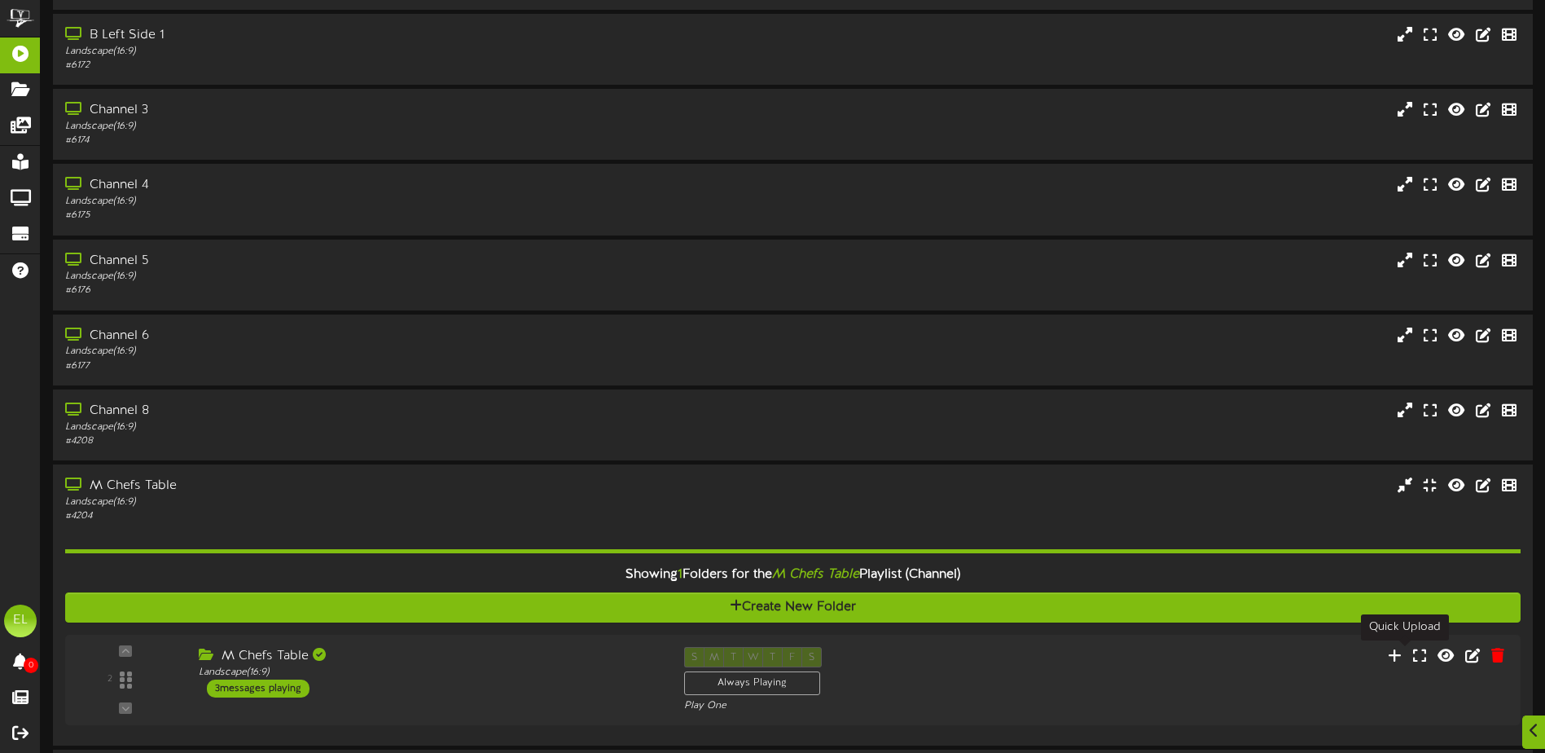
click at [1400, 650] on icon at bounding box center [1395, 655] width 14 height 15
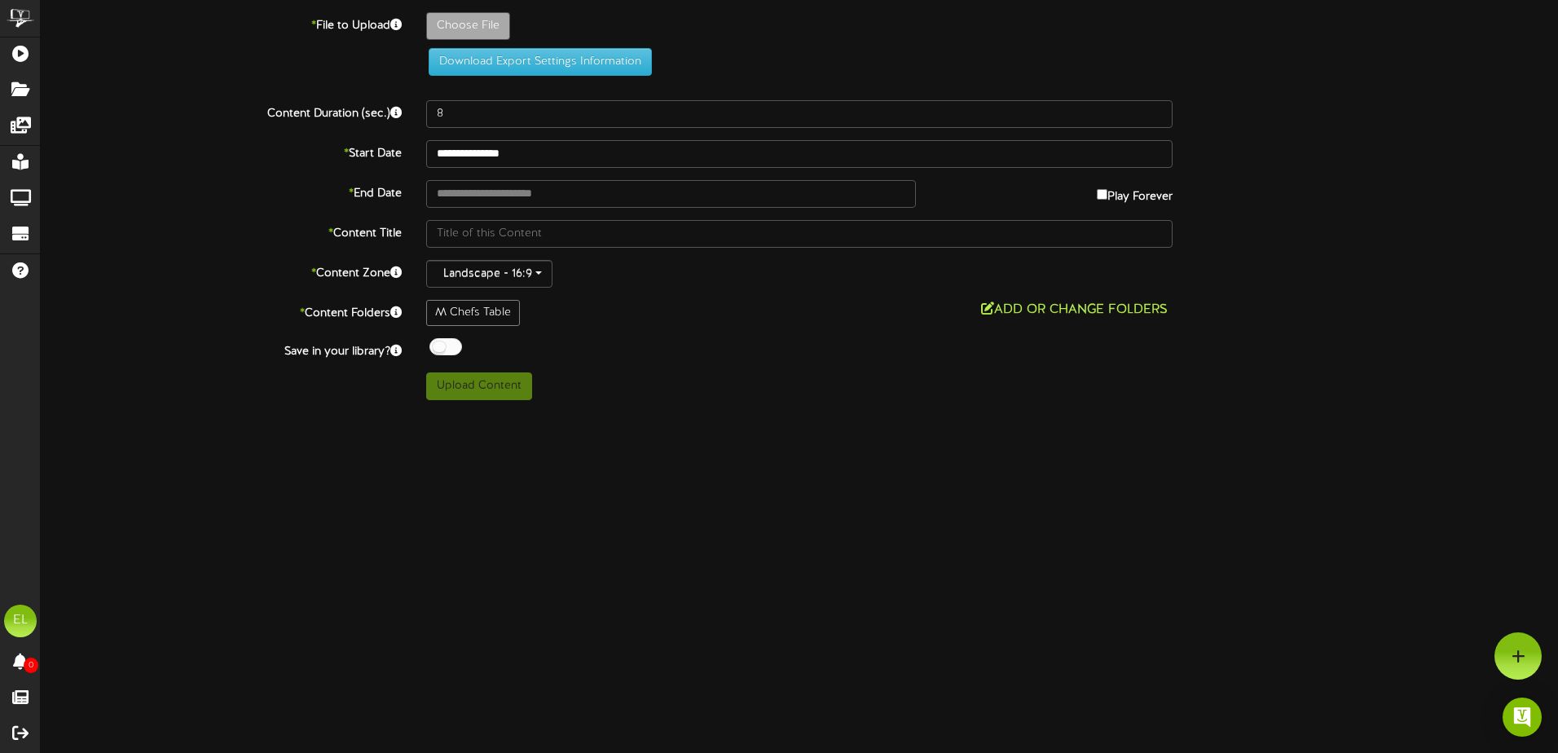
click at [1000, 310] on button "Add or Change Folders" at bounding box center [1074, 310] width 196 height 20
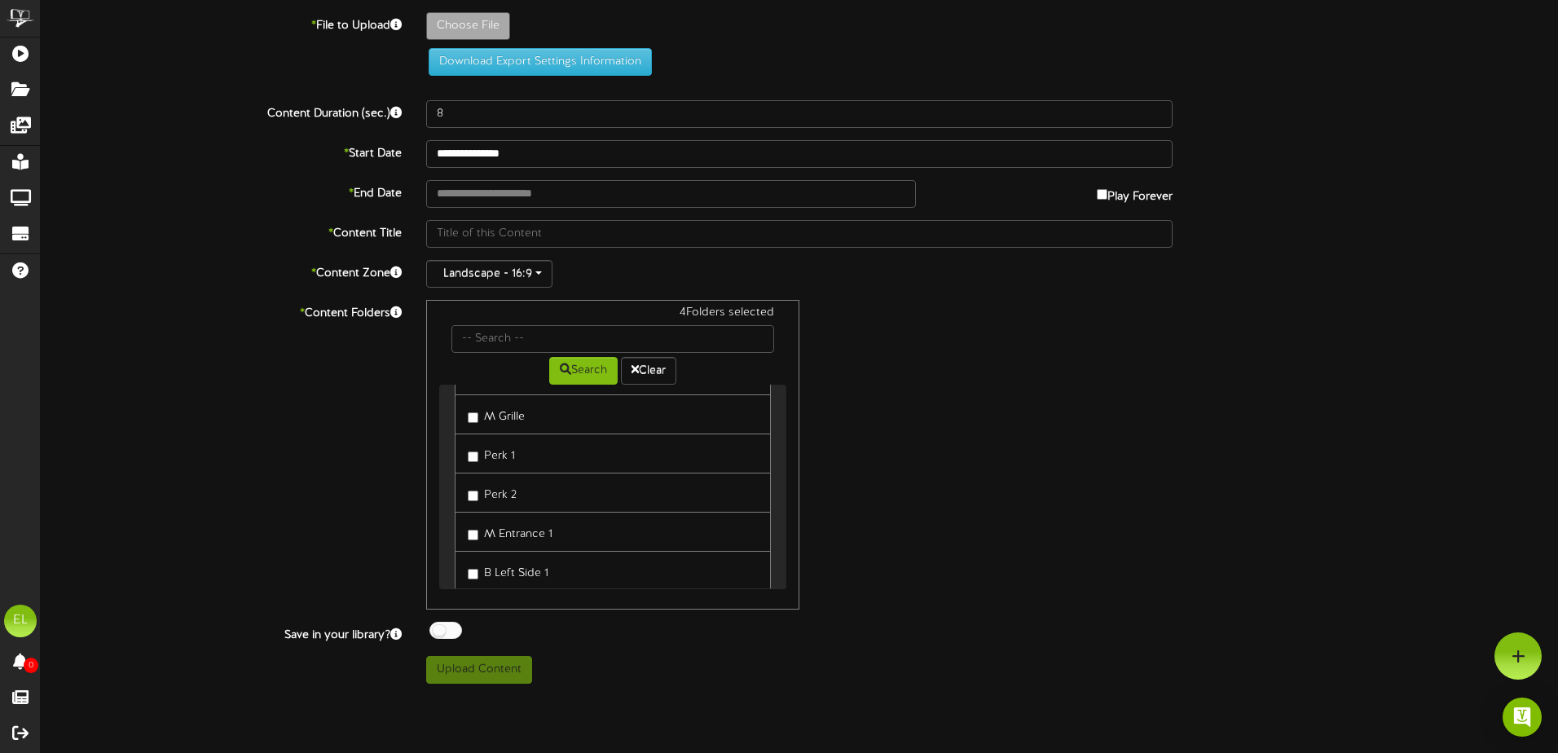
scroll to position [163, 0]
click at [466, 418] on link "M Grille" at bounding box center [613, 413] width 316 height 40
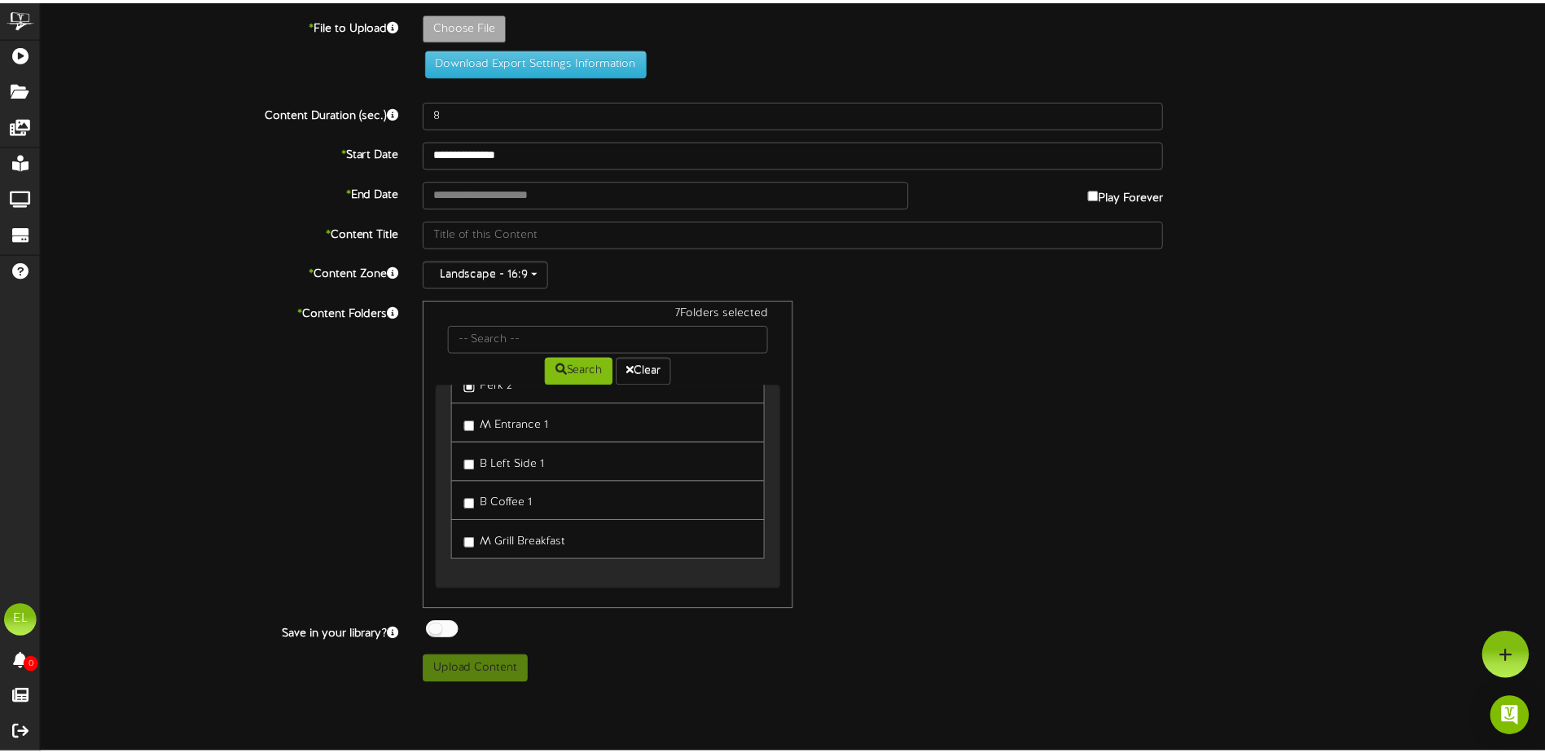
scroll to position [275, 0]
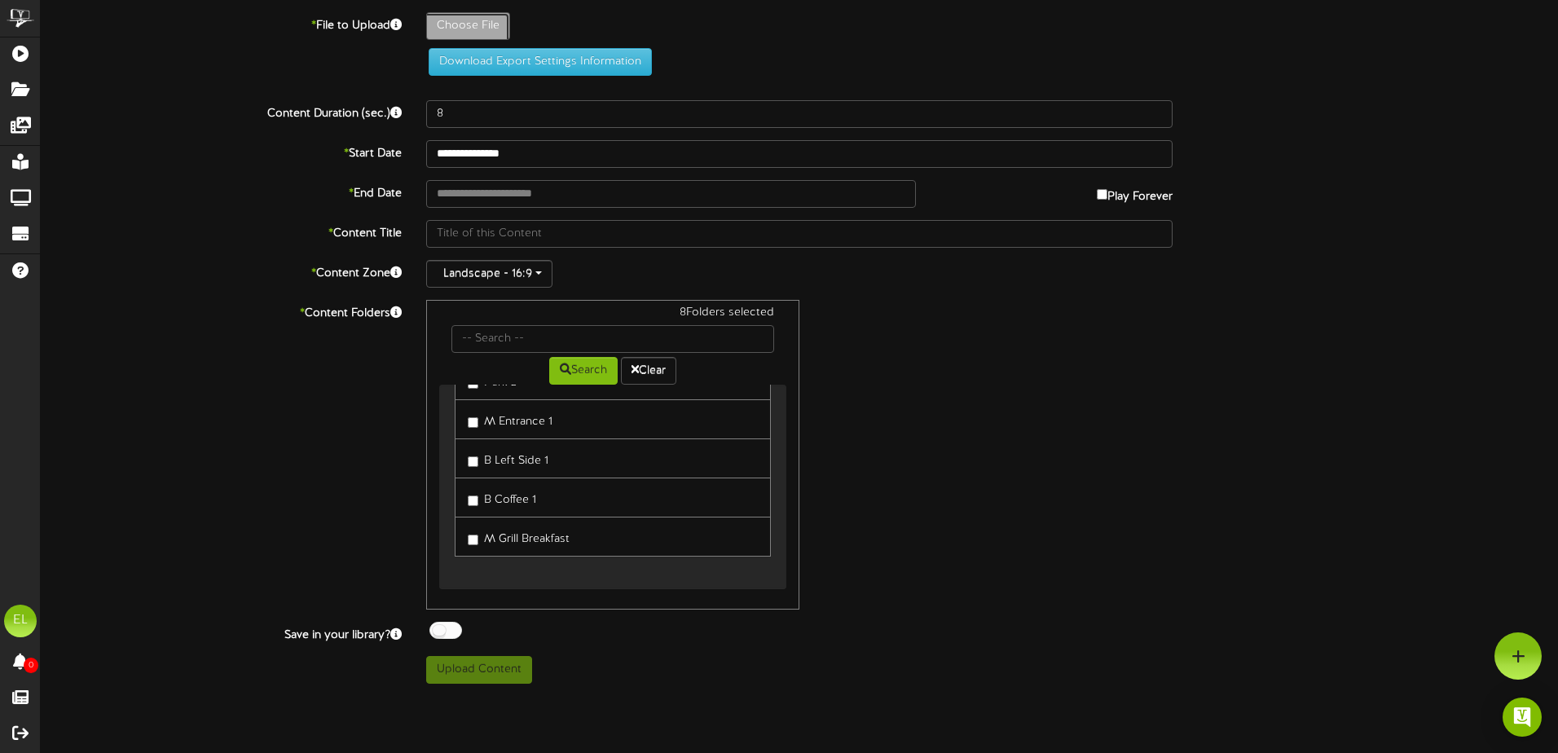
type input "**********"
type input "08182025"
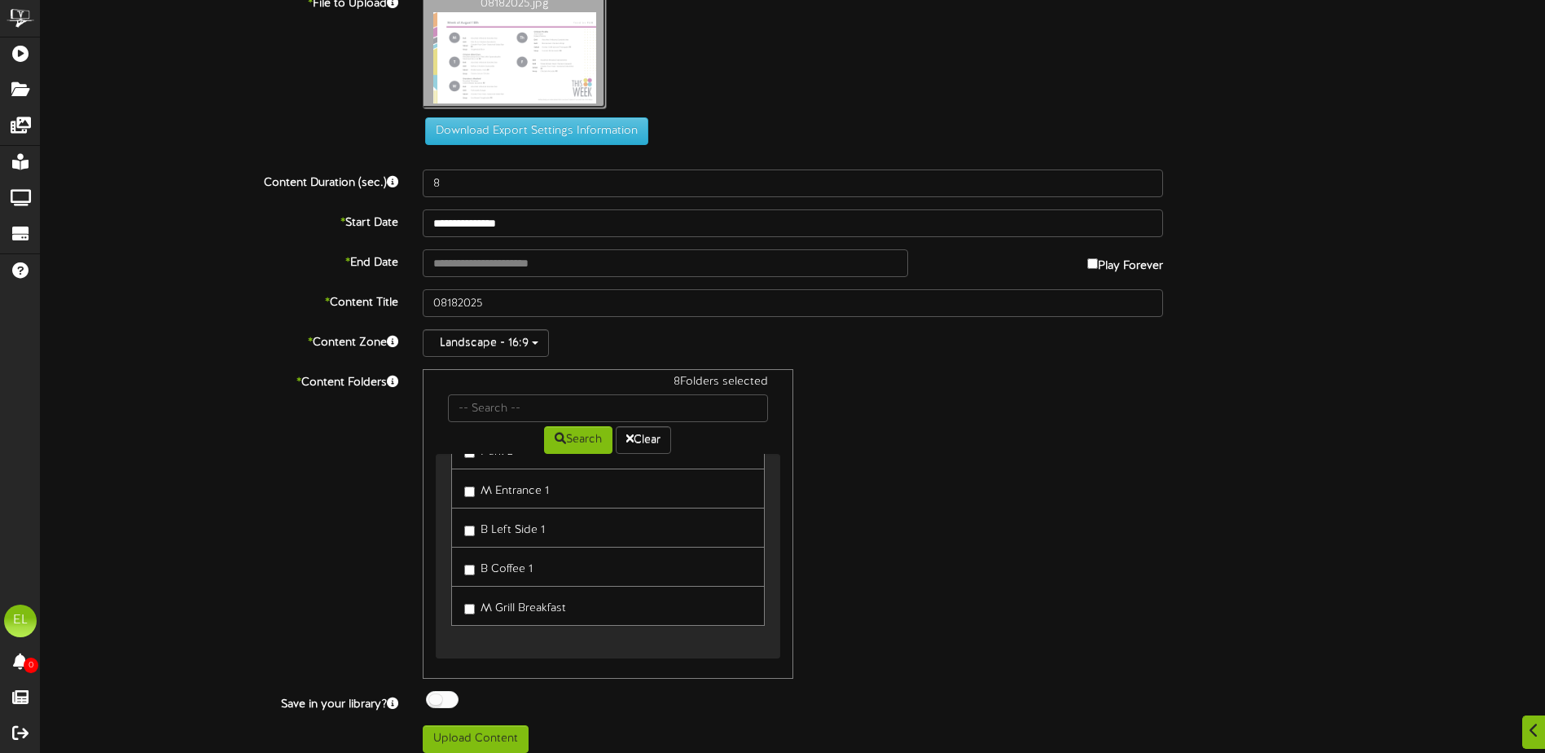
scroll to position [34, 0]
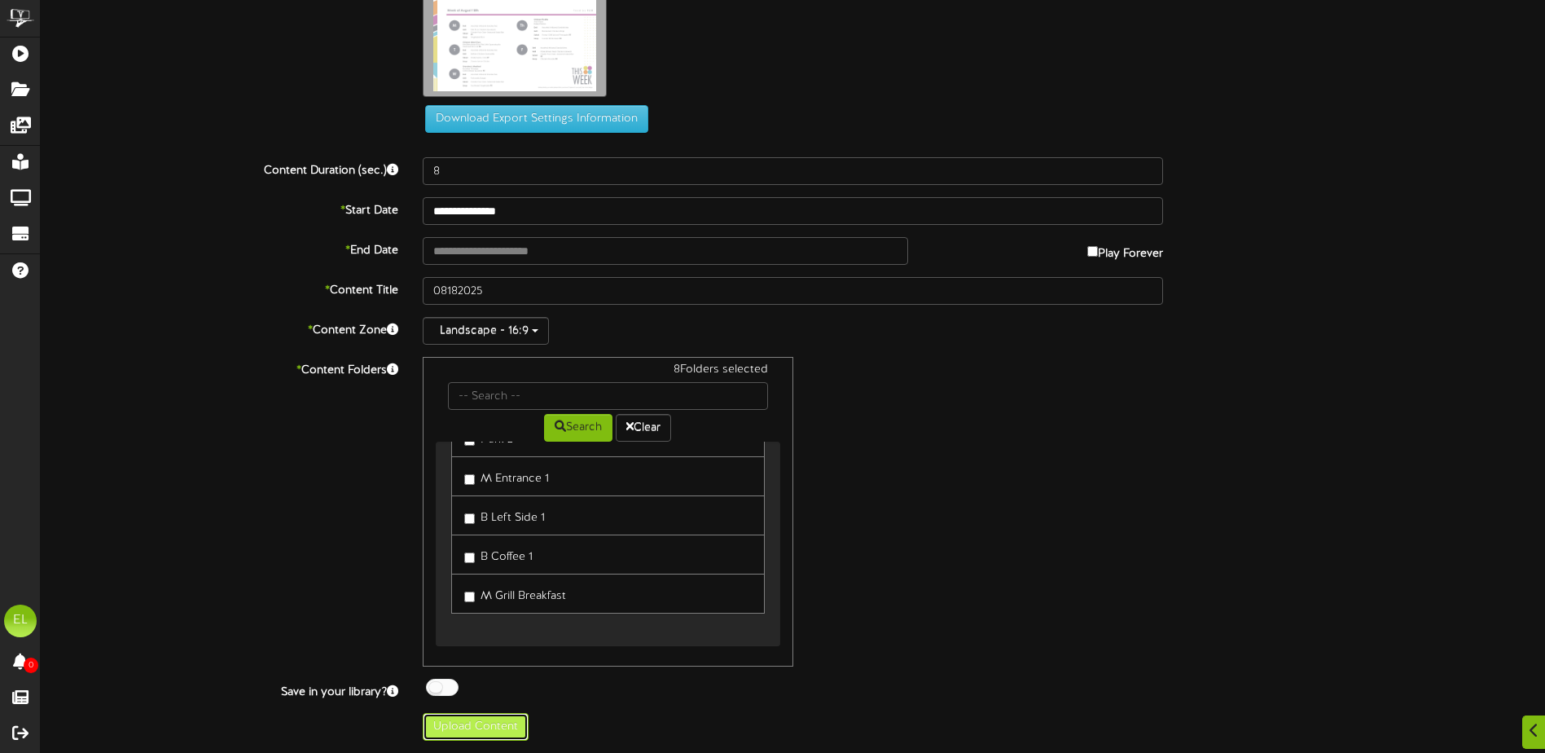
click at [480, 717] on button "Upload Content" at bounding box center [476, 727] width 106 height 28
type input "**********"
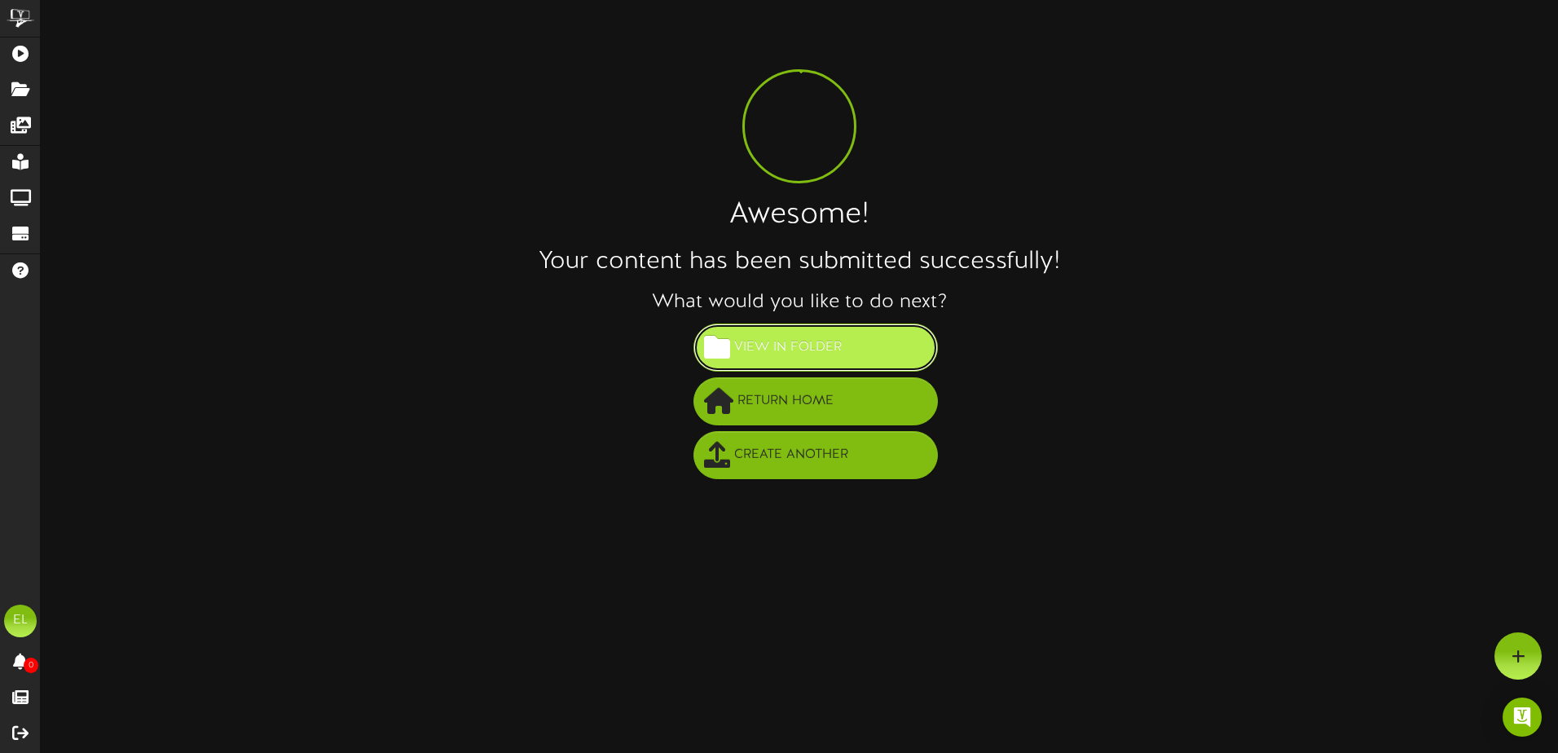
click at [767, 344] on span "View in Folder" at bounding box center [788, 347] width 116 height 27
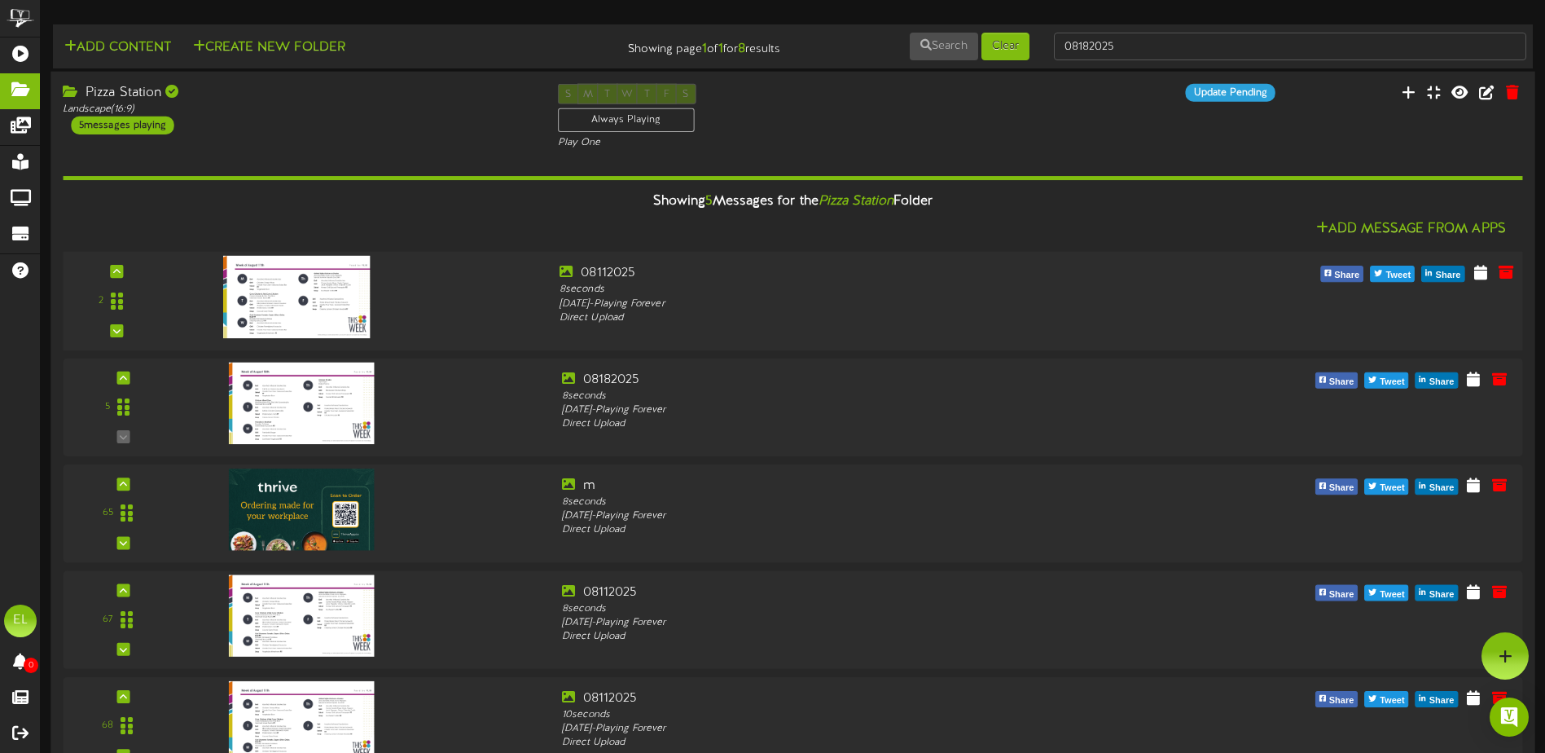
click at [319, 299] on img at bounding box center [296, 297] width 147 height 82
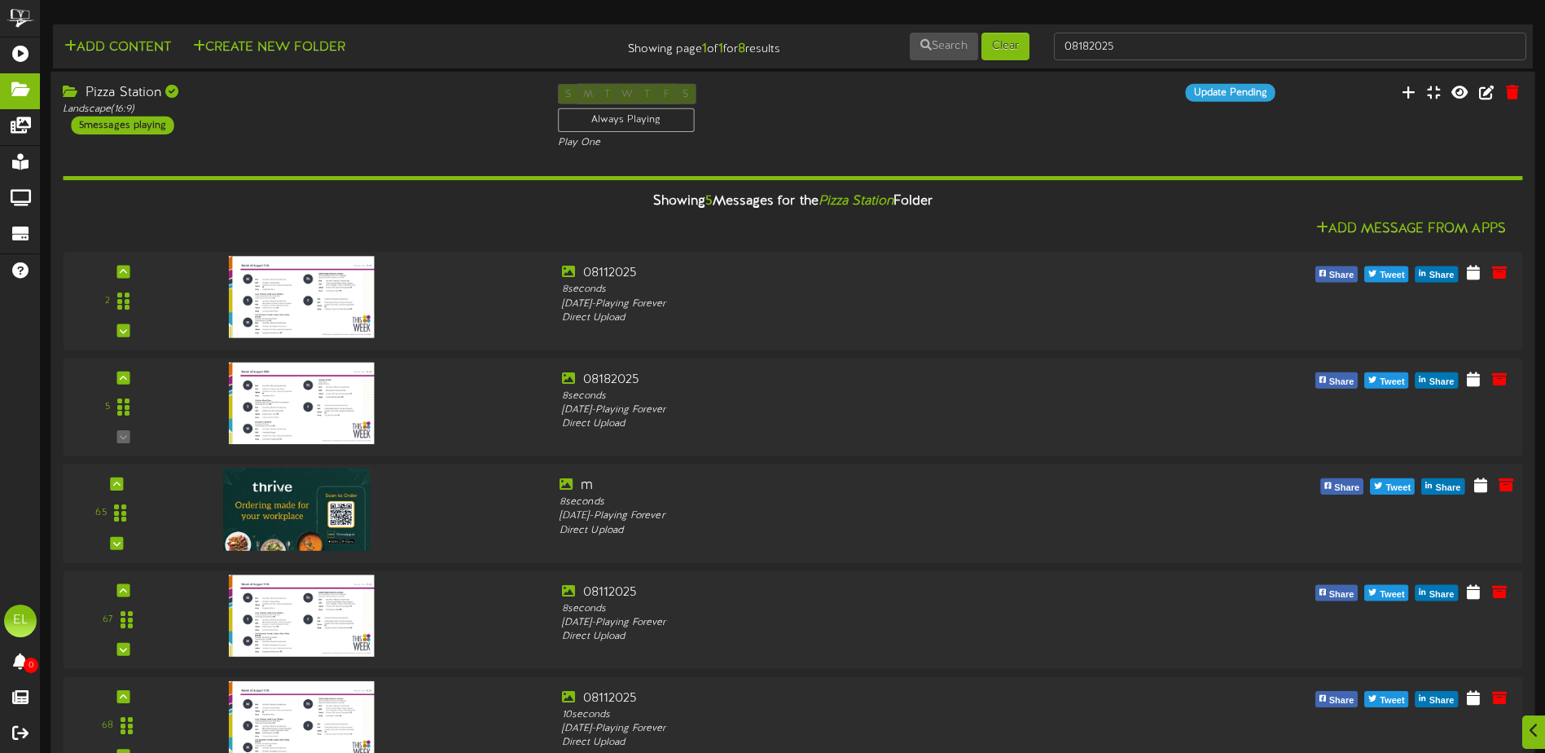
scroll to position [244, 0]
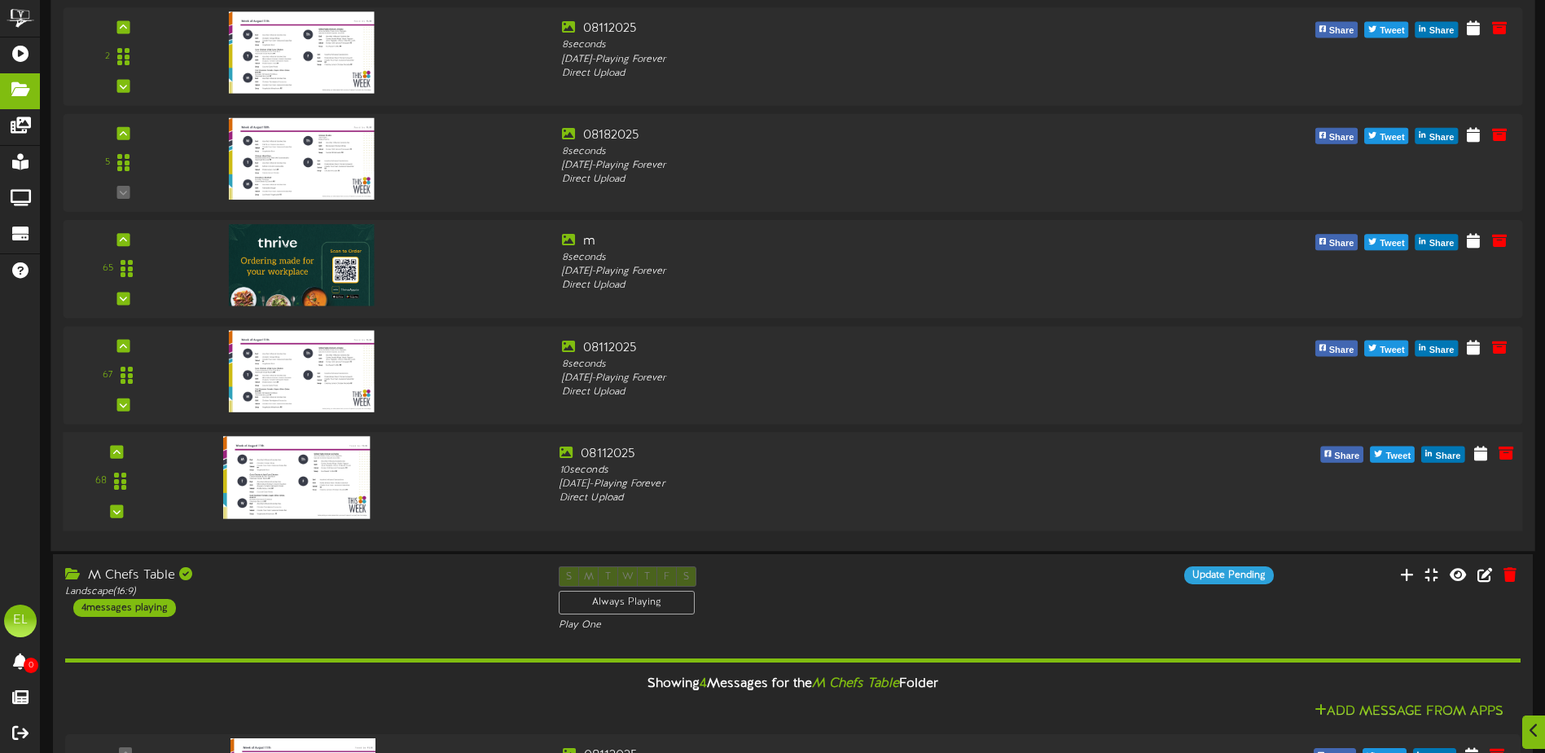
click at [301, 485] on img at bounding box center [296, 477] width 147 height 82
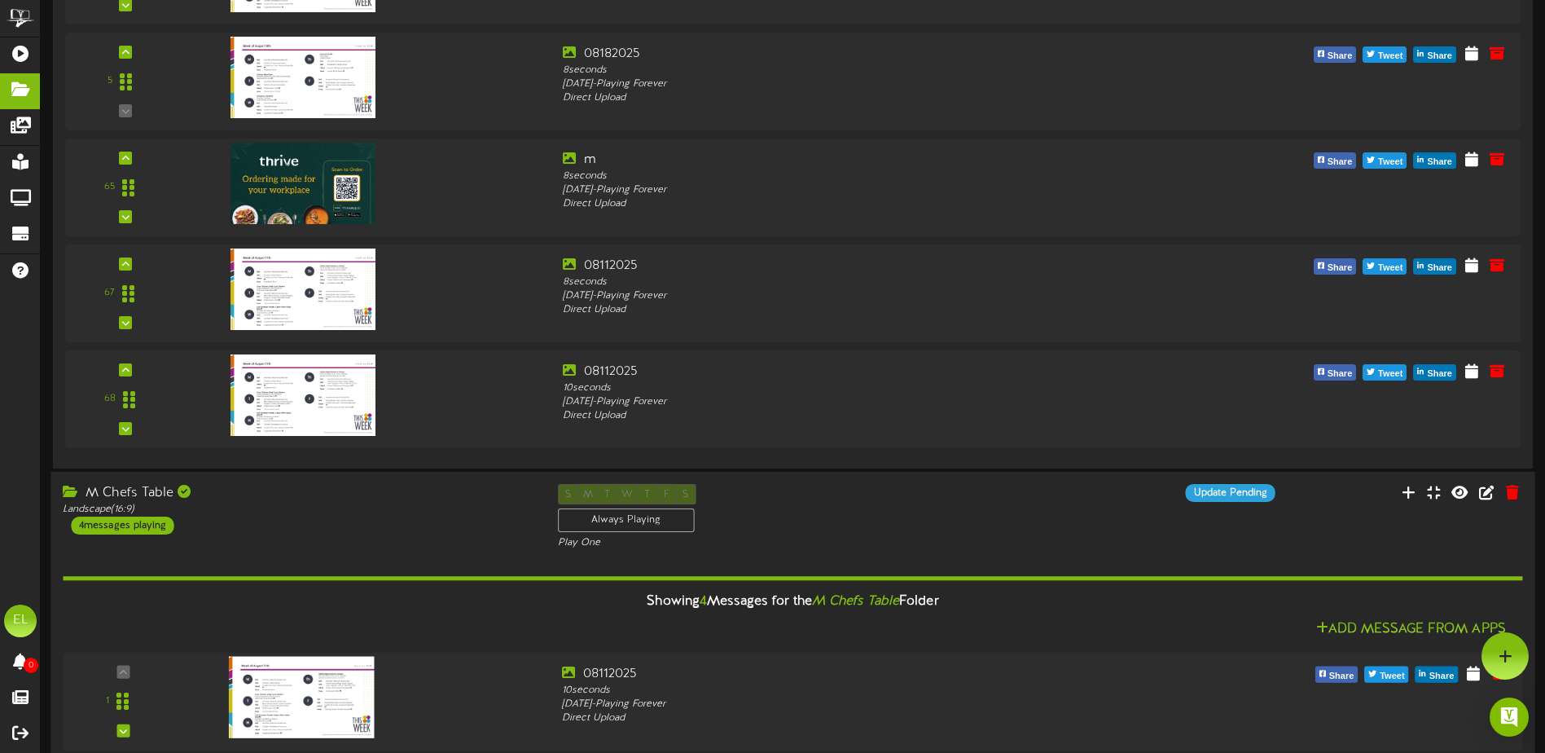
scroll to position [0, 0]
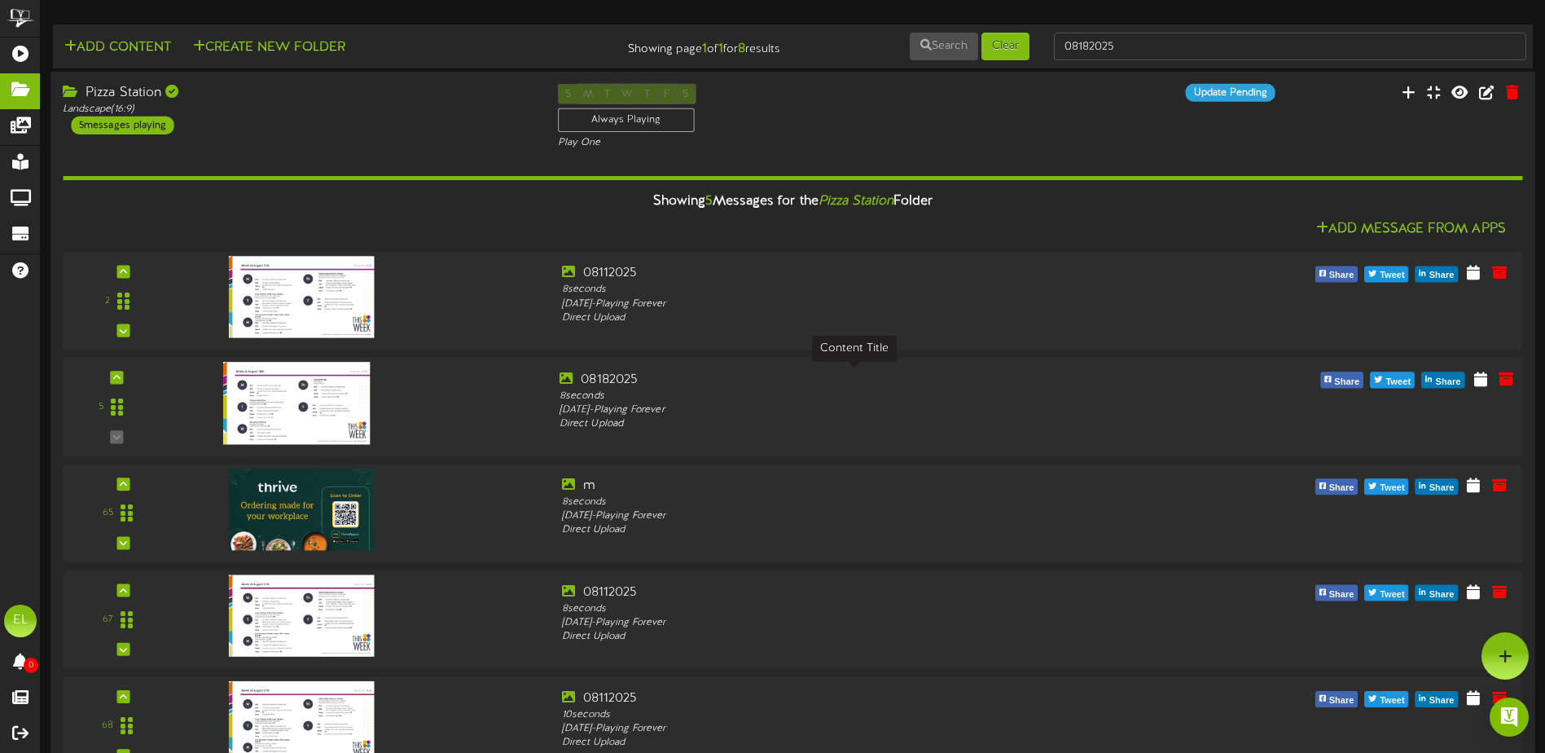
click at [618, 386] on div "08182025" at bounding box center [855, 379] width 590 height 19
click at [1485, 380] on icon at bounding box center [1480, 378] width 15 height 18
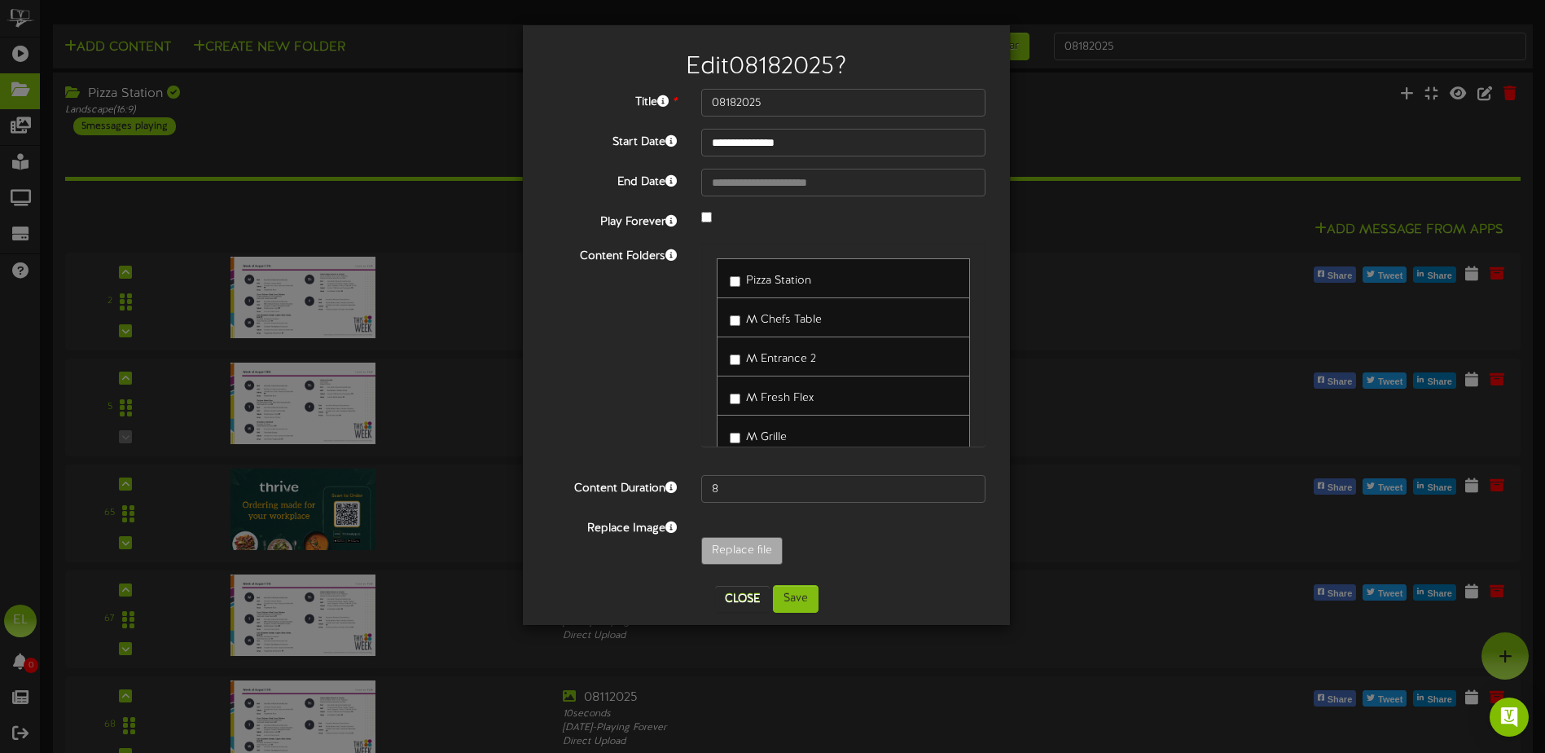
click at [1114, 252] on div "**********" at bounding box center [772, 376] width 1545 height 753
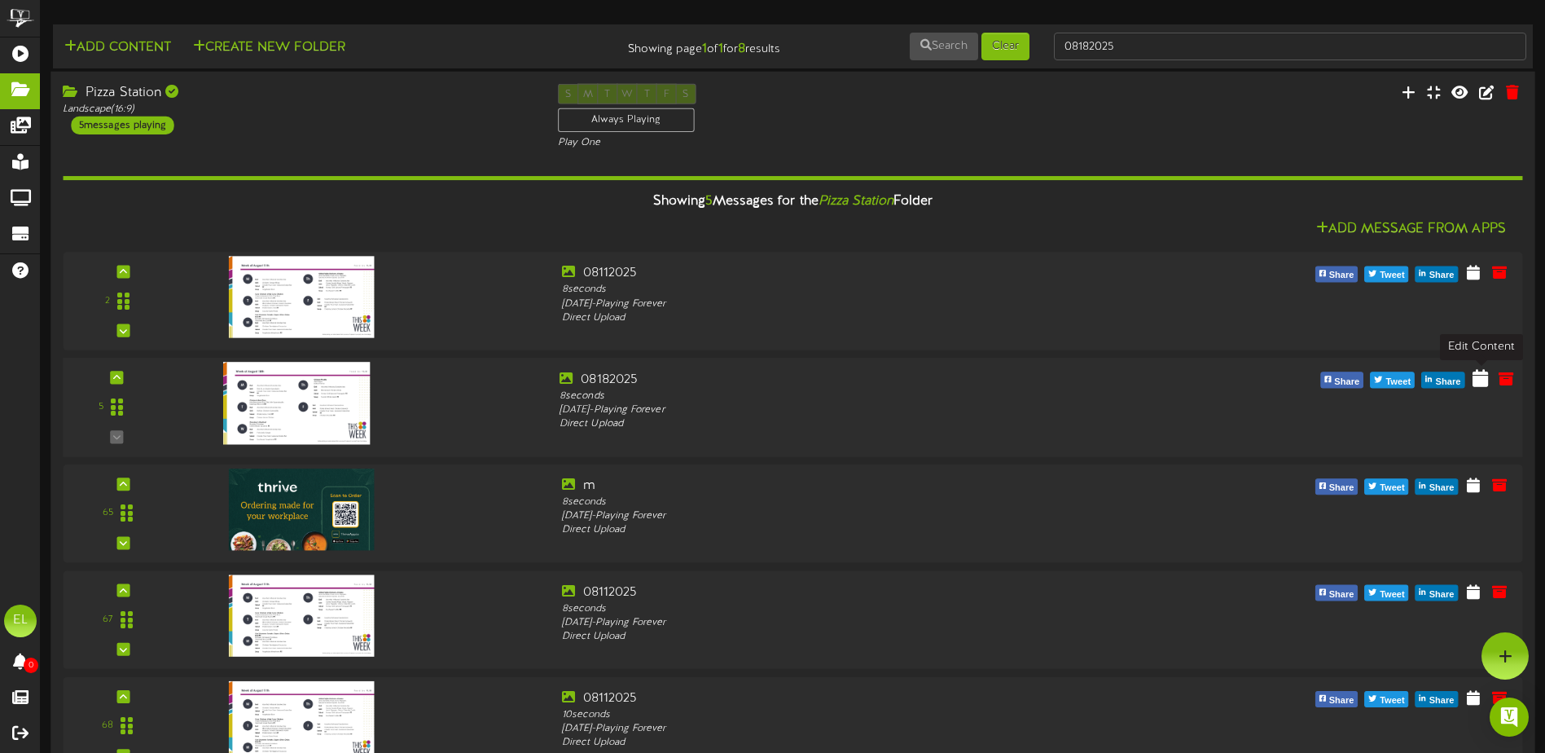
click at [1479, 377] on icon at bounding box center [1480, 378] width 15 height 18
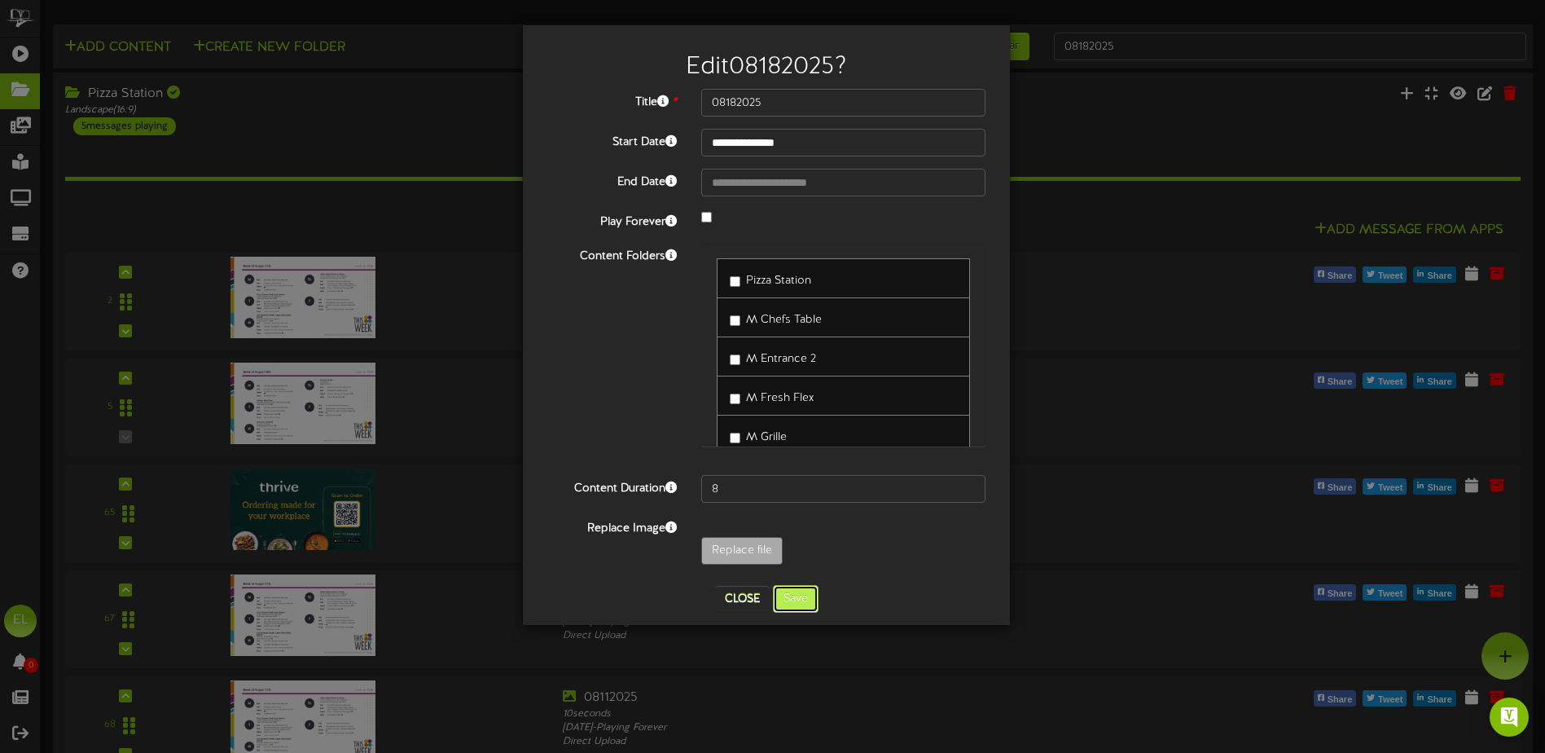
click at [793, 595] on button "Save" at bounding box center [796, 599] width 46 height 28
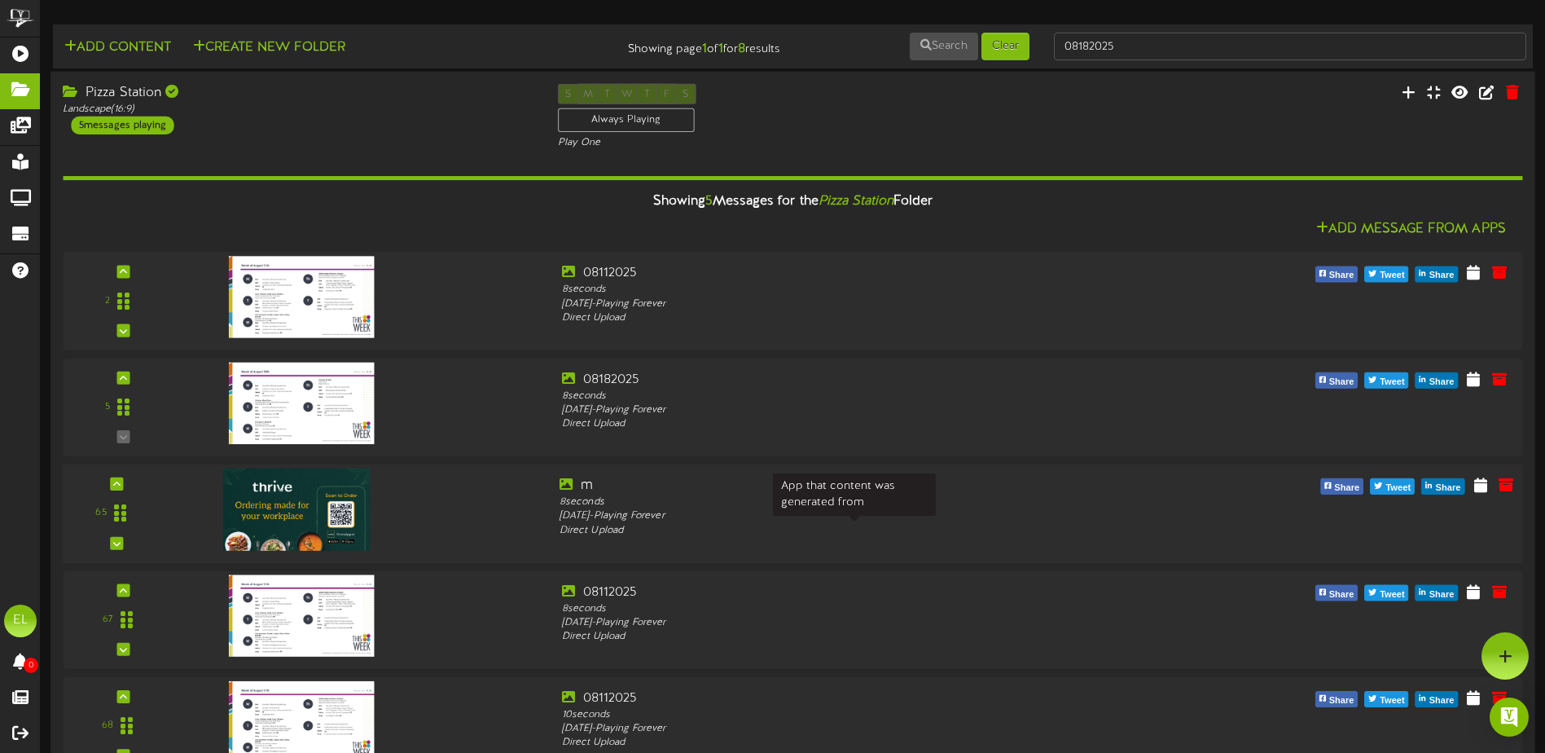
click at [604, 531] on div "Direct Upload" at bounding box center [855, 531] width 590 height 14
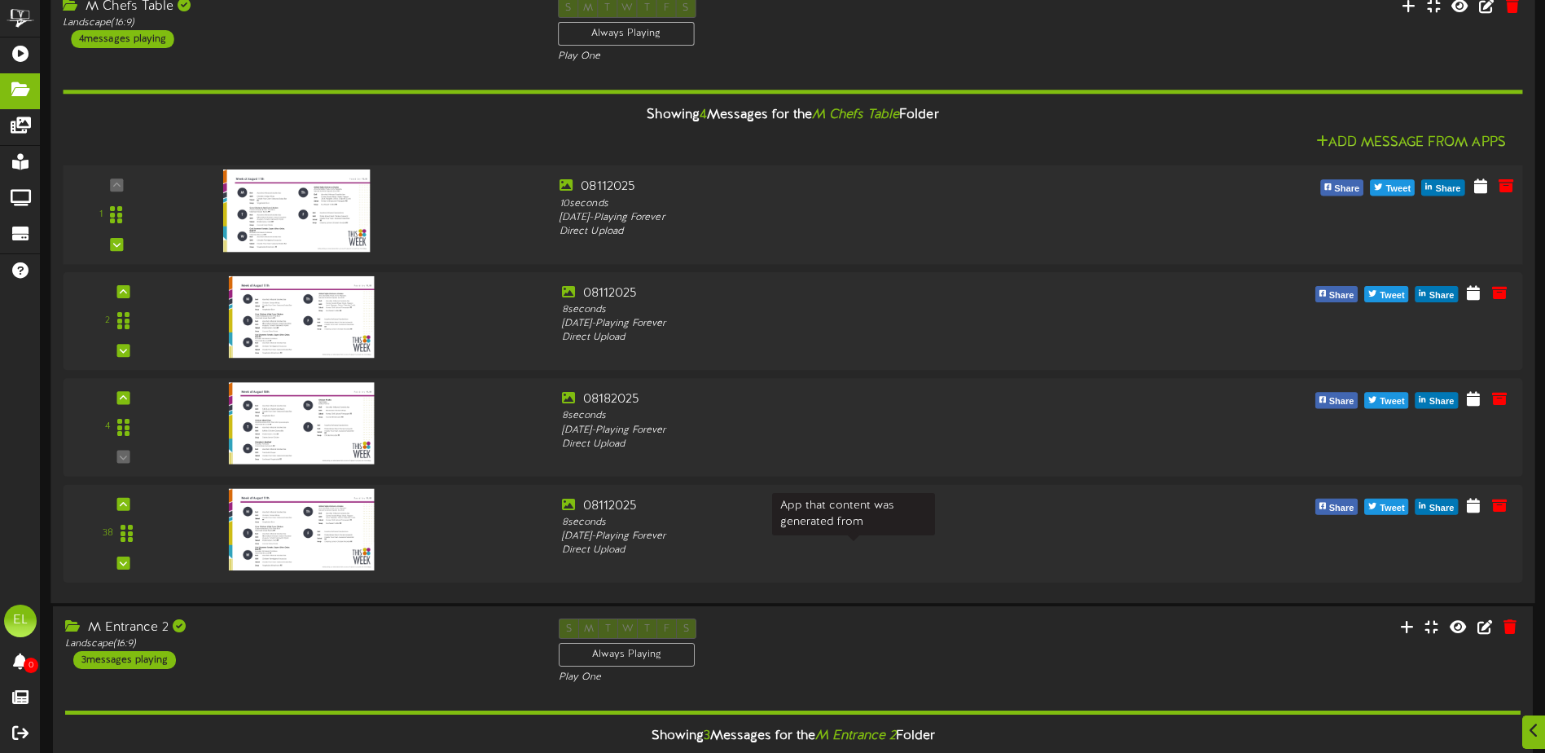
scroll to position [815, 0]
